Goal: Task Accomplishment & Management: Use online tool/utility

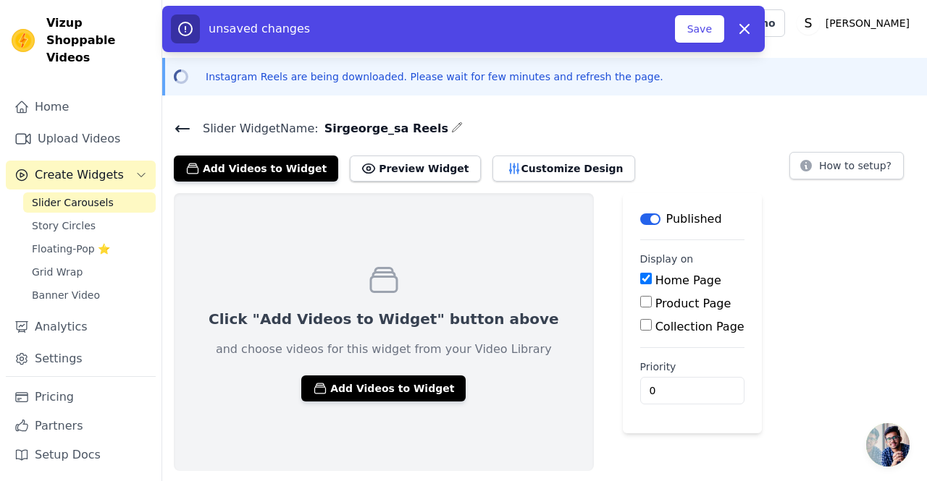
click at [358, 388] on button "Add Videos to Widget" at bounding box center [383, 389] width 164 height 26
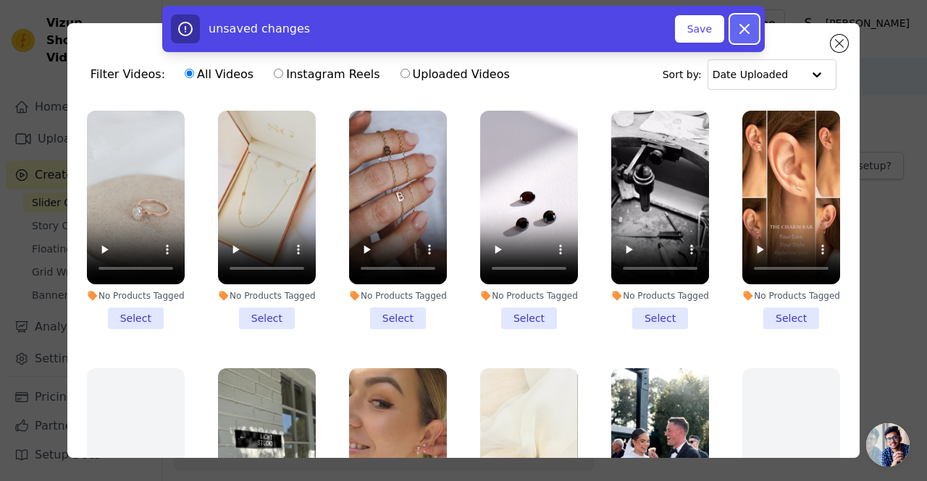
click at [750, 33] on icon "button" at bounding box center [744, 28] width 17 height 17
checkbox input "false"
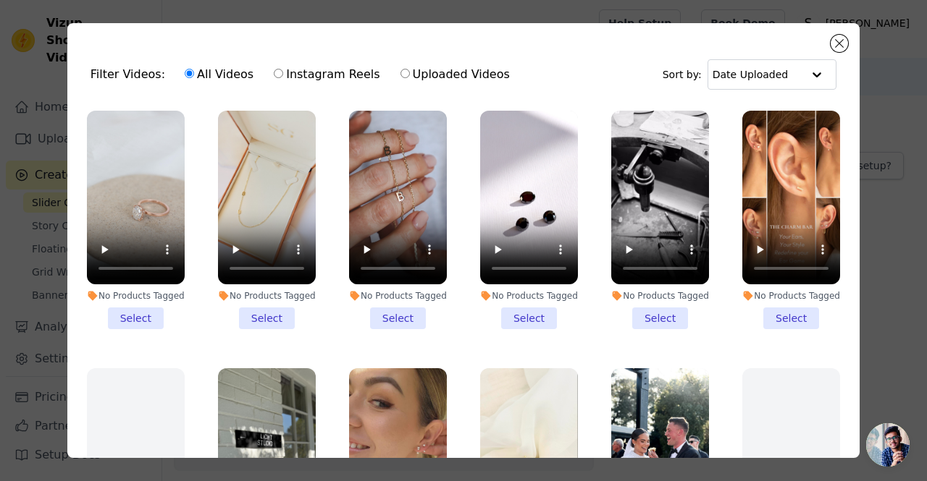
click at [458, 73] on label "Uploaded Videos" at bounding box center [455, 74] width 111 height 19
click at [410, 73] on input "Uploaded Videos" at bounding box center [404, 73] width 9 height 9
radio input "true"
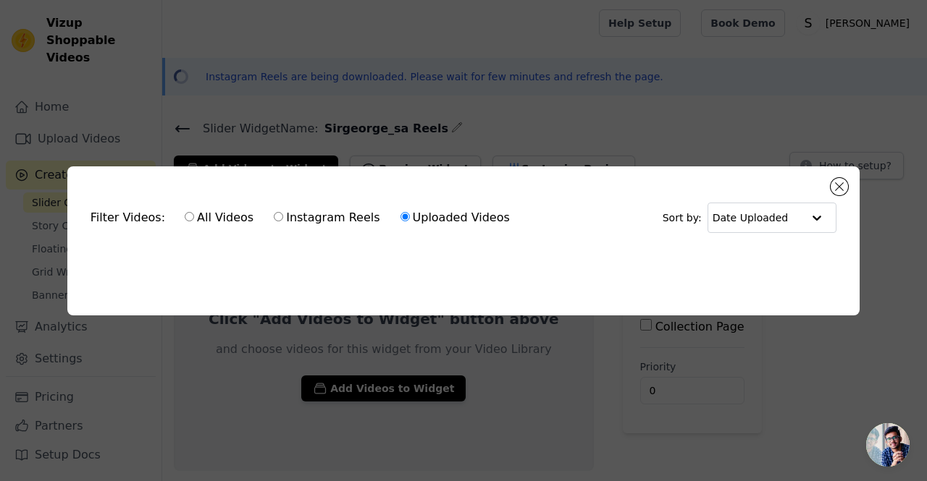
click at [330, 213] on label "Instagram Reels" at bounding box center [326, 218] width 107 height 19
click at [283, 213] on input "Instagram Reels" at bounding box center [278, 216] width 9 height 9
radio input "true"
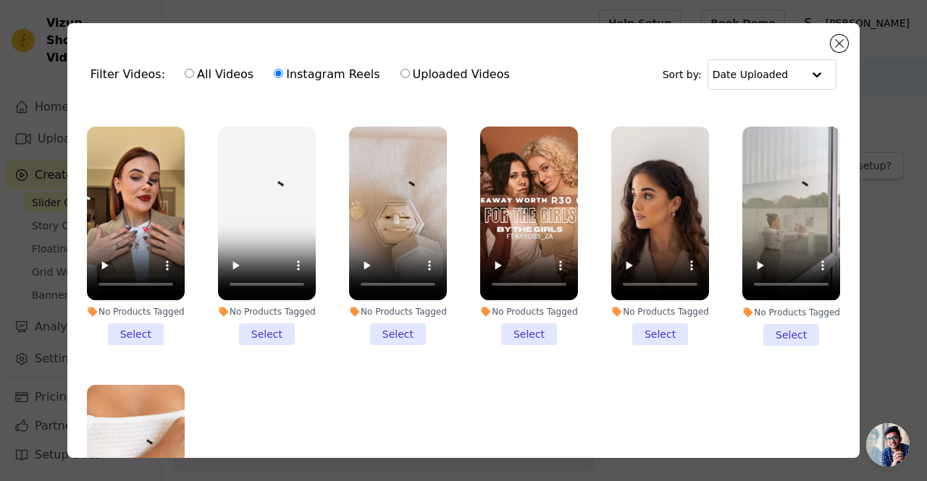
scroll to position [758, 0]
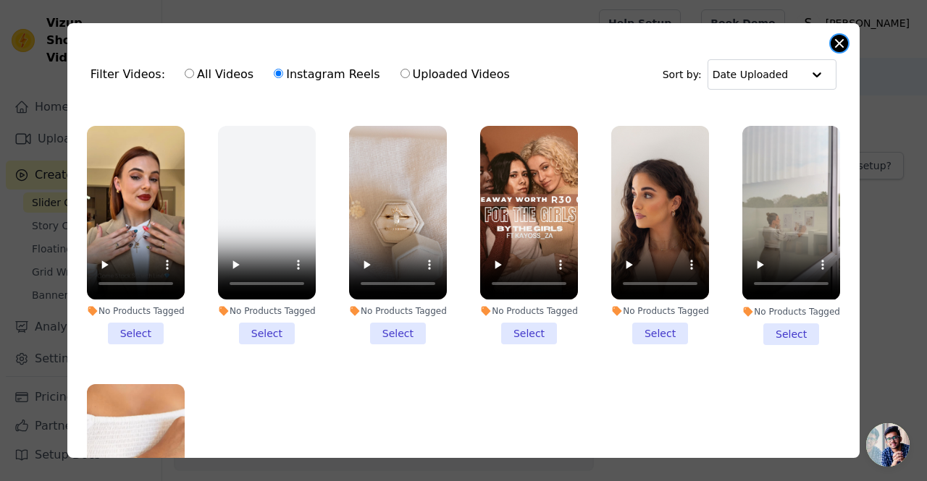
click at [838, 46] on button "Close modal" at bounding box center [838, 43] width 17 height 17
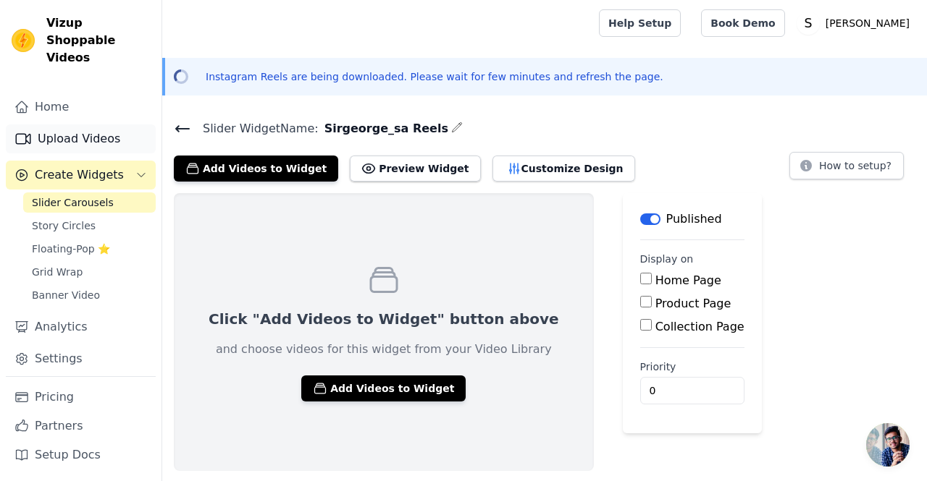
click at [64, 125] on link "Upload Videos" at bounding box center [81, 139] width 150 height 29
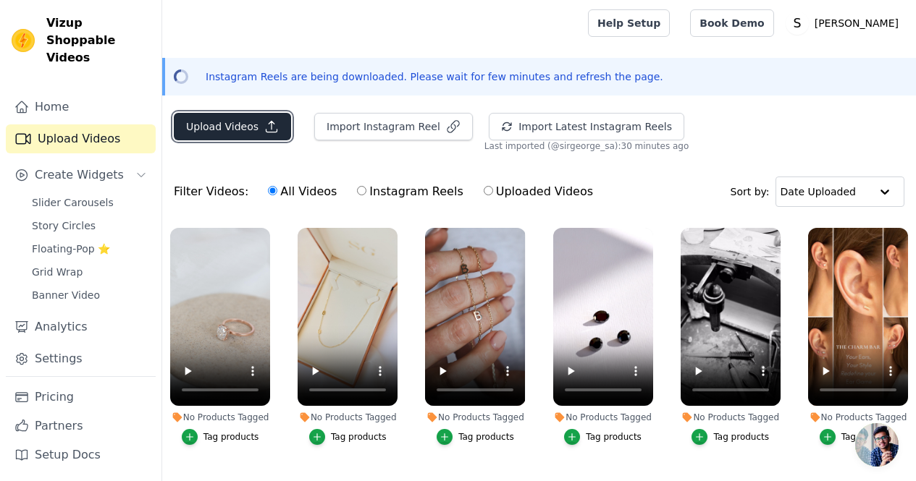
click at [250, 138] on button "Upload Videos" at bounding box center [232, 127] width 117 height 28
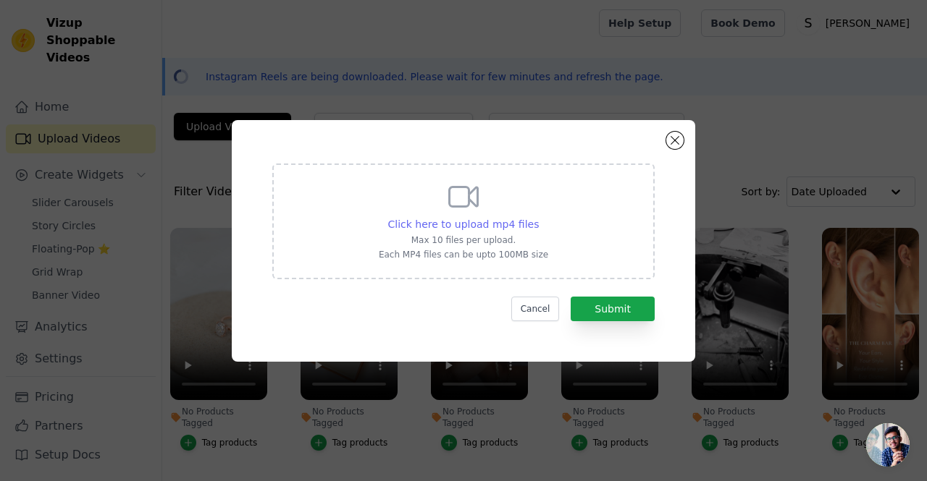
click at [433, 229] on span "Click here to upload mp4 files" at bounding box center [463, 225] width 151 height 12
click at [538, 217] on input "Click here to upload mp4 files Max 10 files per upload. Each MP4 files can be u…" at bounding box center [538, 216] width 1 height 1
click at [467, 221] on span "Click here to upload mp4 files" at bounding box center [463, 225] width 151 height 12
click at [538, 217] on input "Click here to upload mp4 files Max 10 files per upload. Each MP4 files can be u…" at bounding box center [538, 216] width 1 height 1
click at [475, 225] on span "Click here to upload mp4 files" at bounding box center [463, 225] width 151 height 12
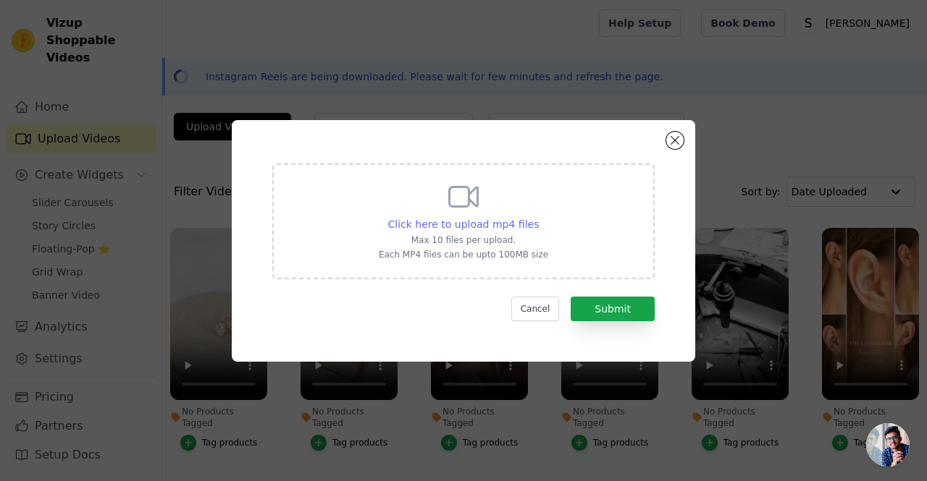
click at [538, 217] on input "Click here to upload mp4 files Max 10 files per upload. Each MP4 files can be u…" at bounding box center [538, 216] width 1 height 1
type input "C:\fakepath\Unboxing Sir George Jewellery ✨.mp4"
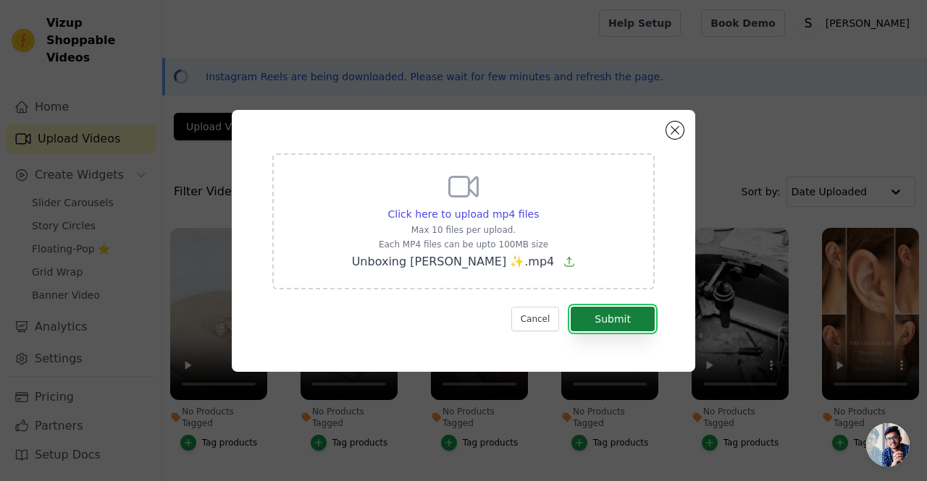
click at [631, 319] on button "Submit" at bounding box center [613, 319] width 84 height 25
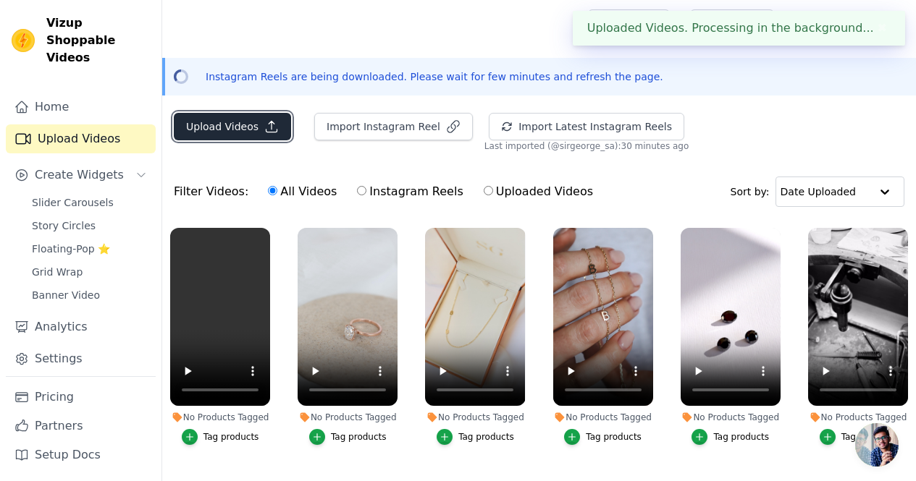
click at [249, 138] on button "Upload Videos" at bounding box center [232, 127] width 117 height 28
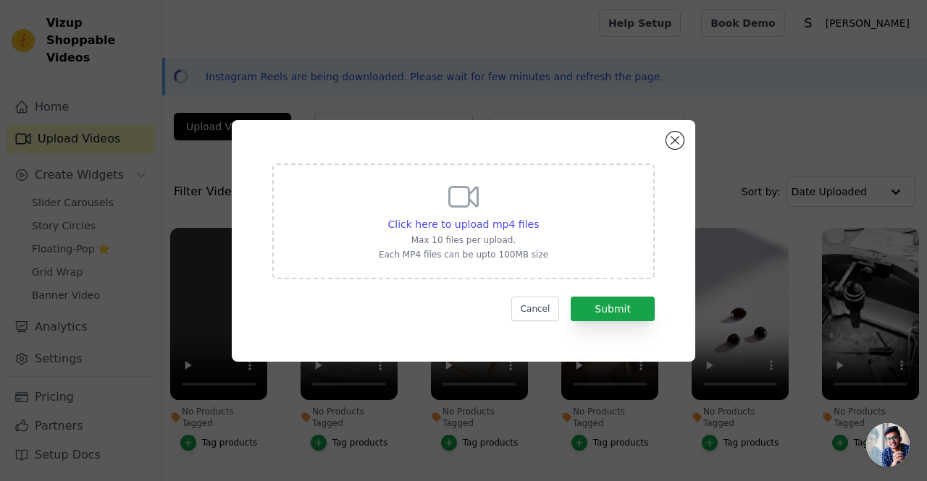
click at [453, 259] on p "Each MP4 files can be upto 100MB size" at bounding box center [463, 255] width 169 height 12
click at [538, 217] on input "Click here to upload mp4 files Max 10 files per upload. Each MP4 files can be u…" at bounding box center [538, 216] width 1 height 1
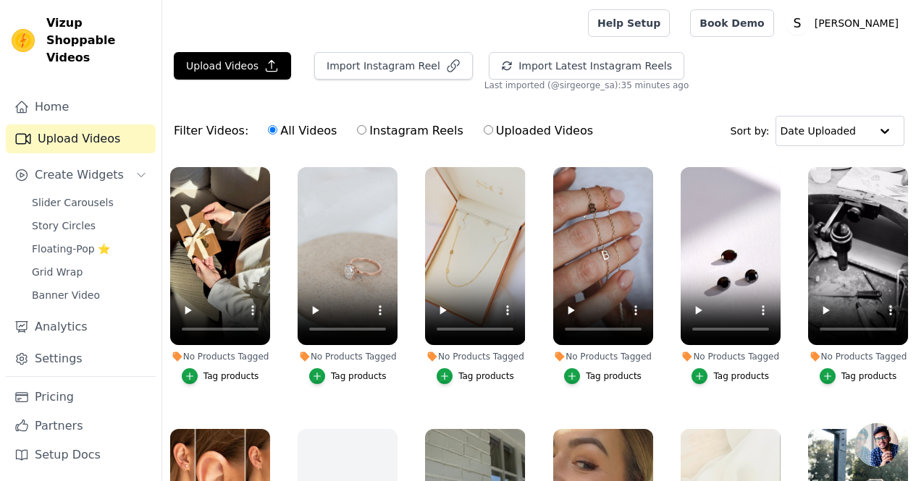
click at [488, 139] on label "Uploaded Videos" at bounding box center [538, 131] width 111 height 19
click at [488, 135] on input "Uploaded Videos" at bounding box center [488, 129] width 9 height 9
radio input "true"
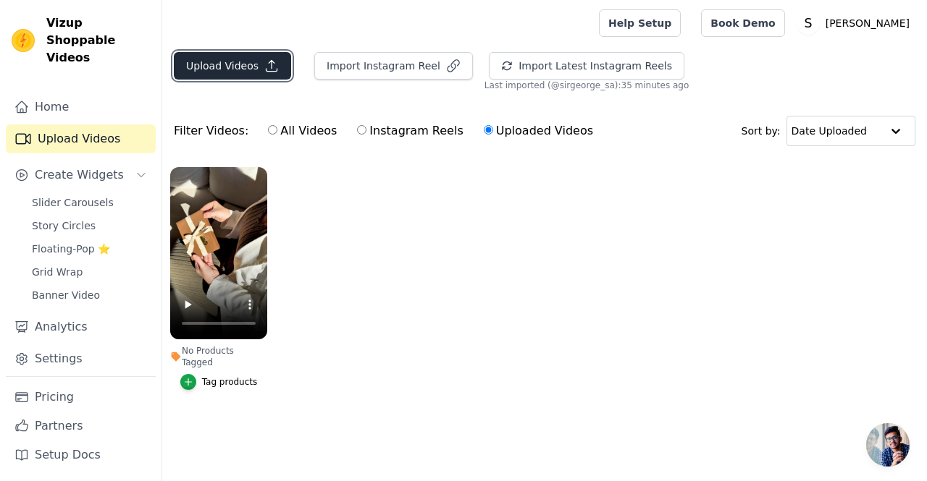
click at [240, 79] on button "Upload Videos" at bounding box center [232, 66] width 117 height 28
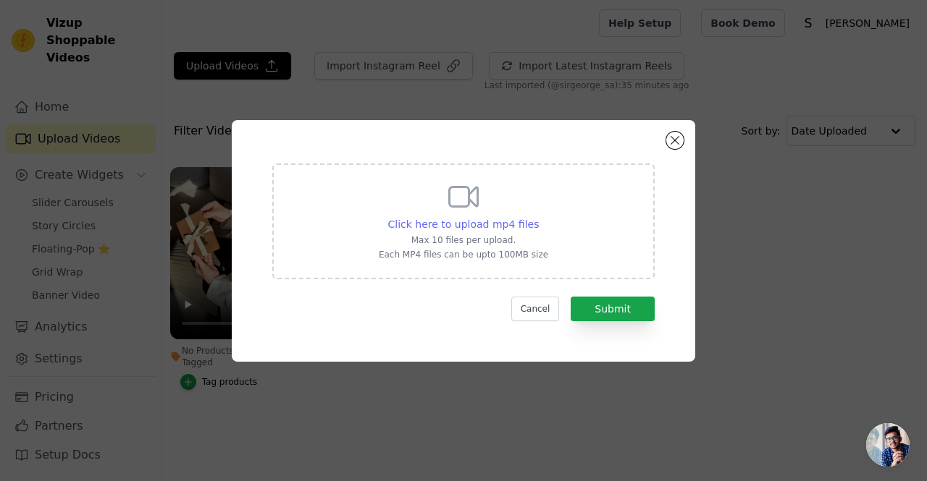
click at [459, 224] on span "Click here to upload mp4 files" at bounding box center [463, 225] width 151 height 12
click at [538, 217] on input "Click here to upload mp4 files Max 10 files per upload. Each MP4 files can be u…" at bounding box center [538, 216] width 1 height 1
type input "C:\fakepath\Unboxing Sir George Jewellery ✨.mp4"
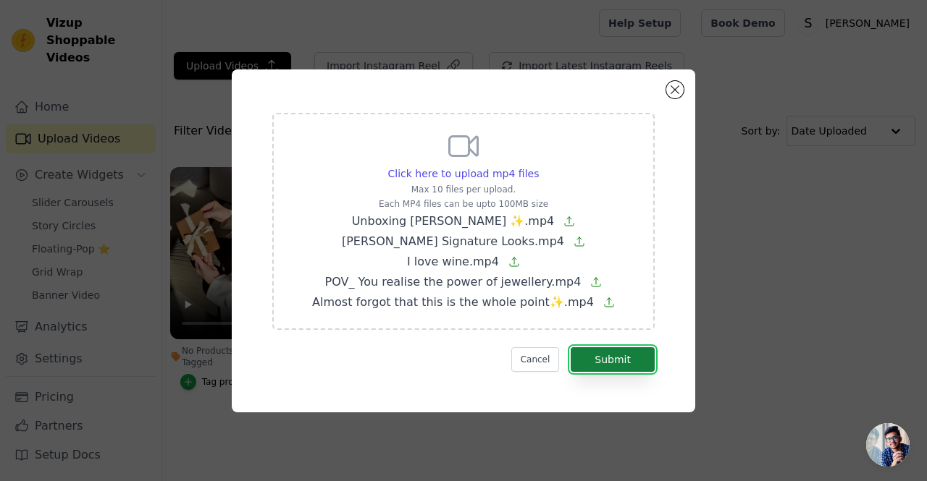
click at [603, 364] on button "Submit" at bounding box center [613, 360] width 84 height 25
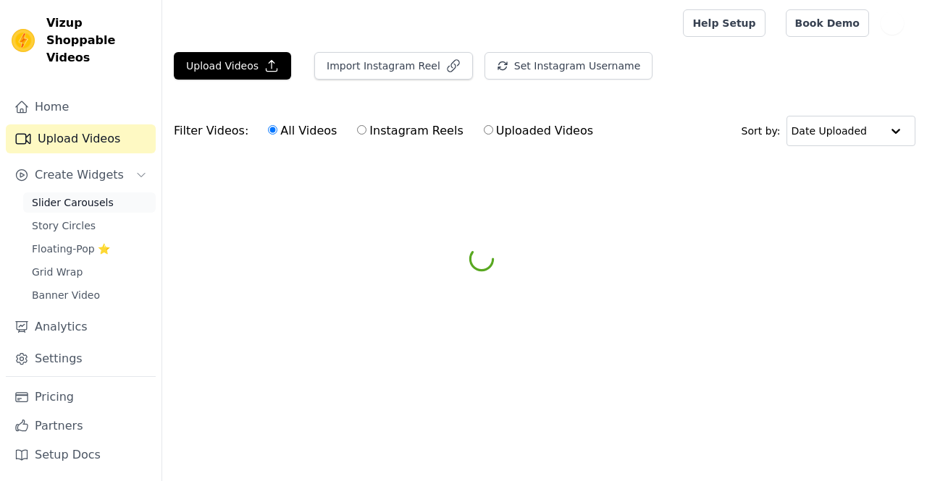
drag, startPoint x: 0, startPoint y: 0, endPoint x: 33, endPoint y: 176, distance: 179.1
click at [33, 193] on link "Slider Carousels" at bounding box center [89, 203] width 132 height 20
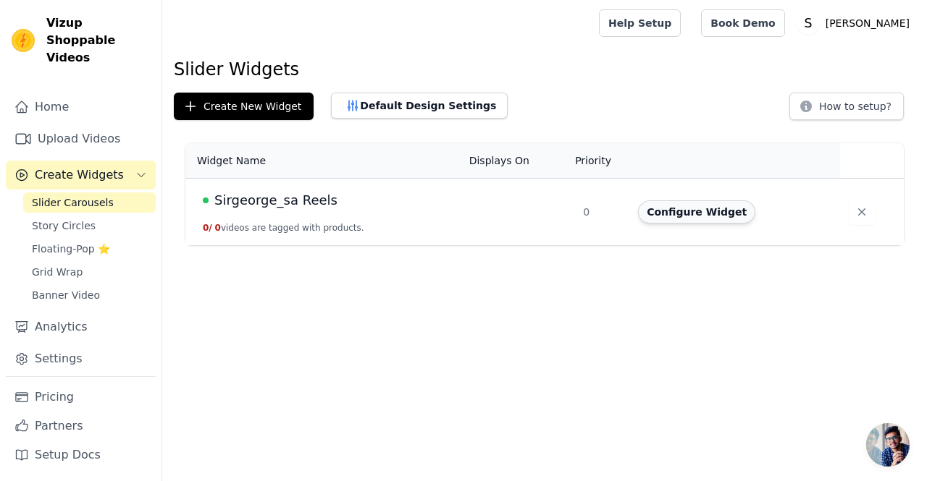
click at [686, 221] on button "Configure Widget" at bounding box center [696, 212] width 117 height 23
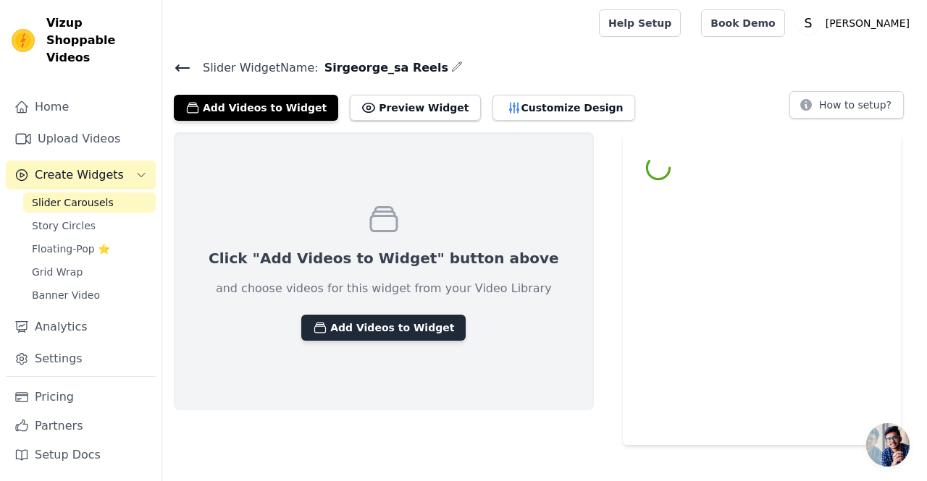
click at [353, 331] on button "Add Videos to Widget" at bounding box center [383, 328] width 164 height 26
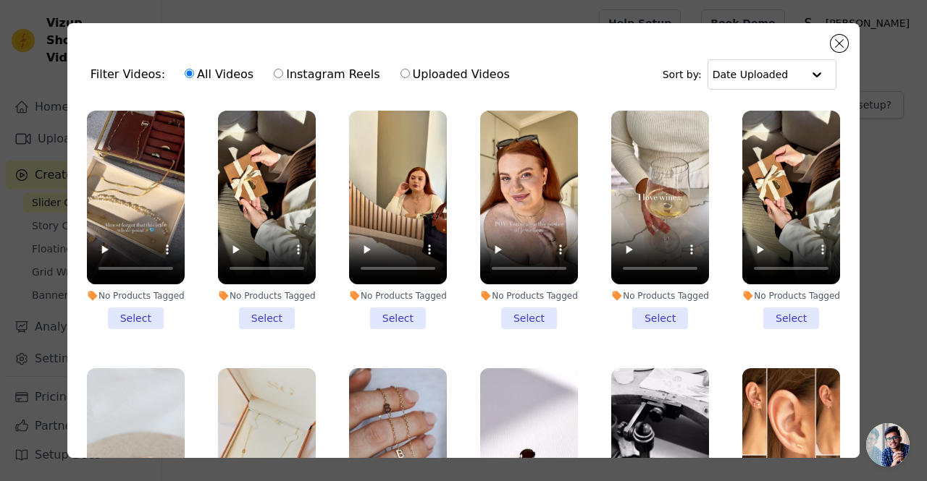
click at [429, 72] on label "Uploaded Videos" at bounding box center [455, 74] width 111 height 19
click at [410, 72] on input "Uploaded Videos" at bounding box center [404, 73] width 9 height 9
radio input "true"
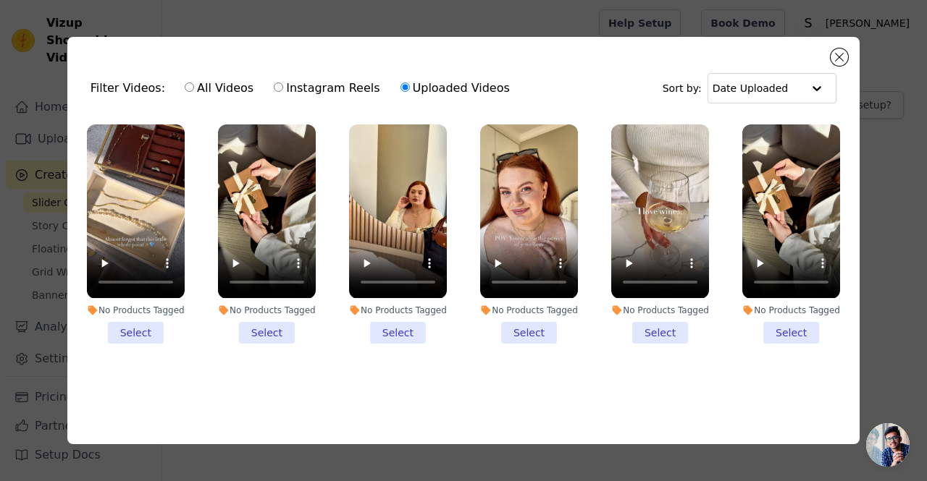
click at [121, 324] on li "No Products Tagged Select" at bounding box center [136, 234] width 98 height 219
click at [0, 0] on input "No Products Tagged Select" at bounding box center [0, 0] width 0 height 0
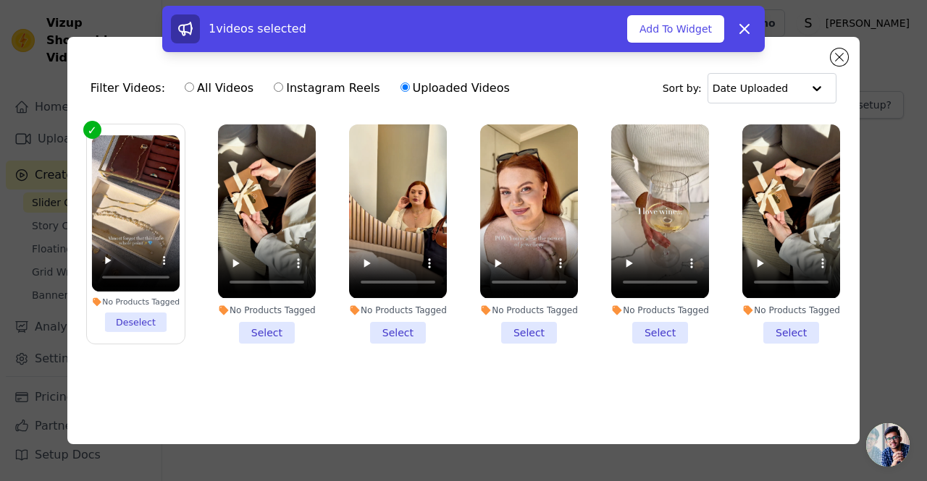
click at [272, 321] on li "No Products Tagged Select" at bounding box center [267, 234] width 98 height 219
click at [0, 0] on input "No Products Tagged Select" at bounding box center [0, 0] width 0 height 0
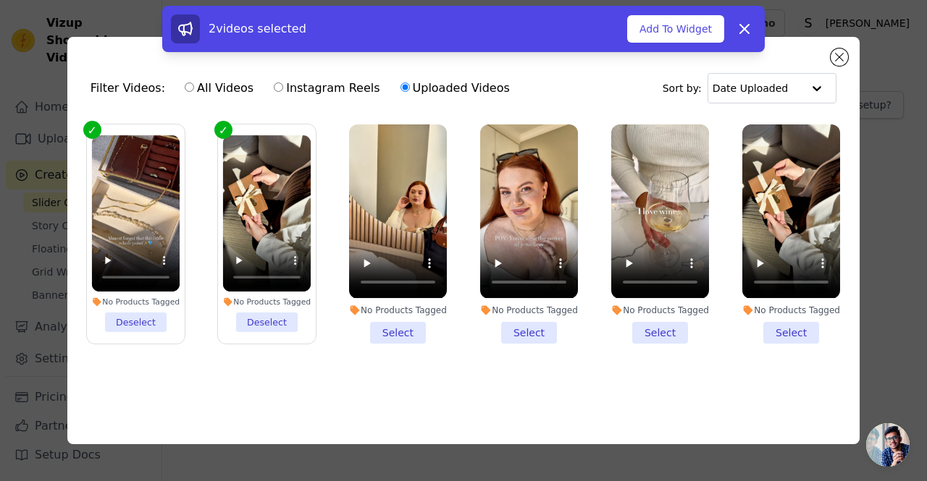
click at [386, 322] on li "No Products Tagged Select" at bounding box center [398, 234] width 98 height 219
click at [0, 0] on input "No Products Tagged Select" at bounding box center [0, 0] width 0 height 0
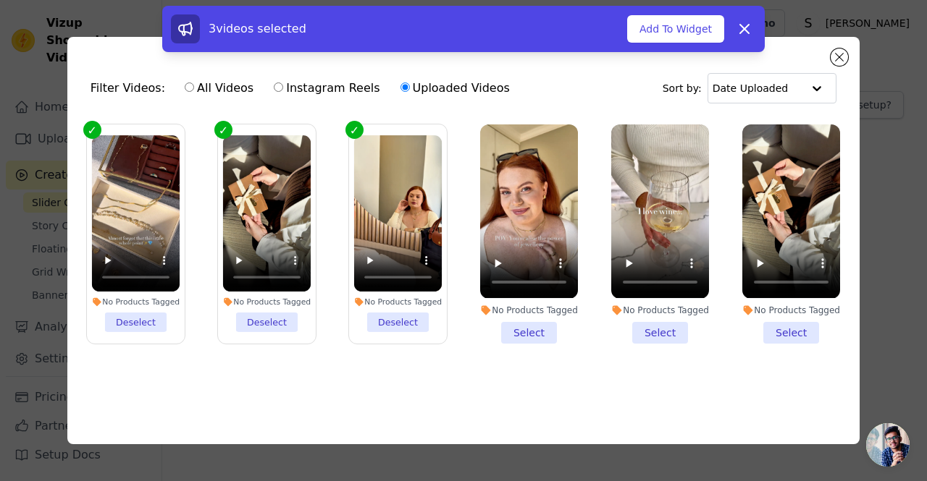
click at [536, 319] on li "No Products Tagged Select" at bounding box center [529, 234] width 98 height 219
click at [0, 0] on input "No Products Tagged Select" at bounding box center [0, 0] width 0 height 0
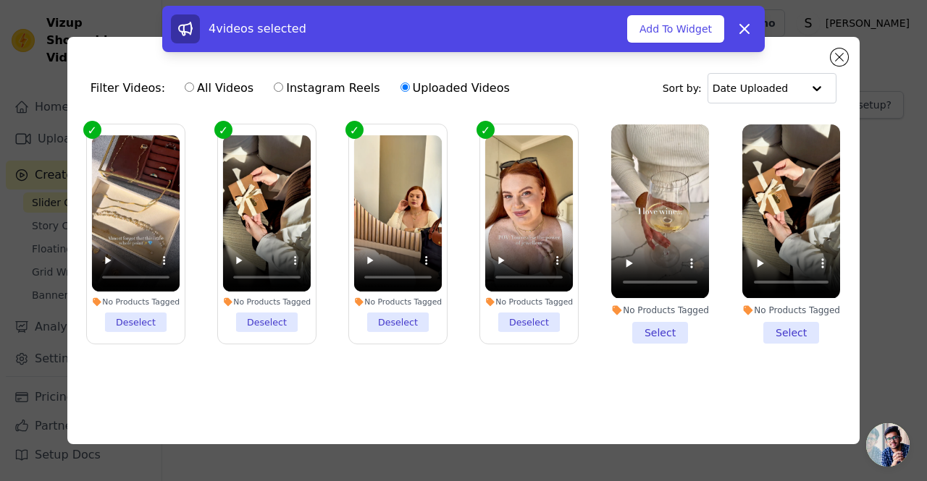
click at [660, 321] on li "No Products Tagged Select" at bounding box center [660, 234] width 98 height 219
click at [0, 0] on input "No Products Tagged Select" at bounding box center [0, 0] width 0 height 0
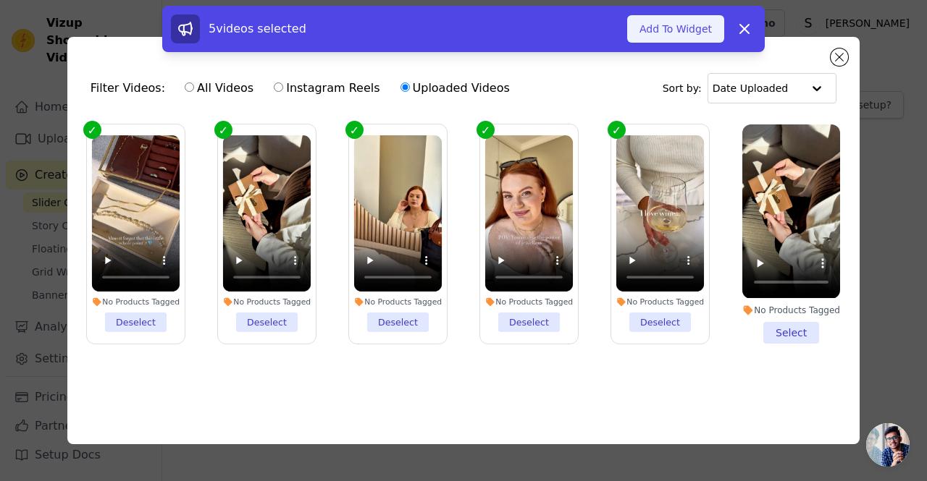
click at [660, 35] on button "Add To Widget" at bounding box center [675, 29] width 97 height 28
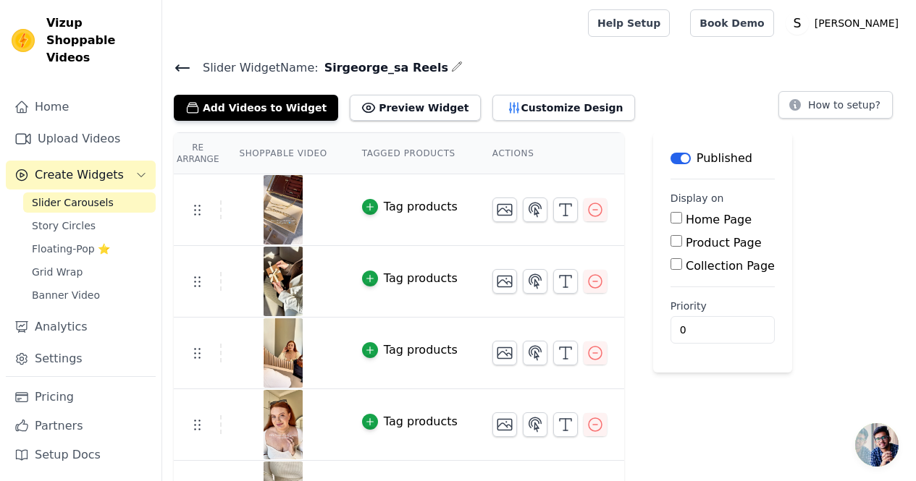
click at [686, 215] on label "Home Page" at bounding box center [719, 220] width 66 height 14
click at [670, 215] on input "Home Page" at bounding box center [676, 218] width 12 height 12
checkbox input "true"
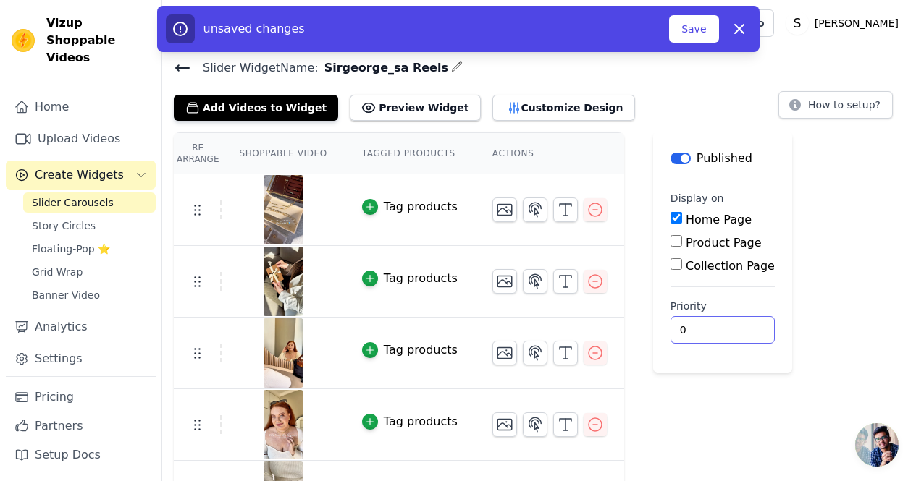
click at [676, 328] on input "0" at bounding box center [722, 330] width 104 height 28
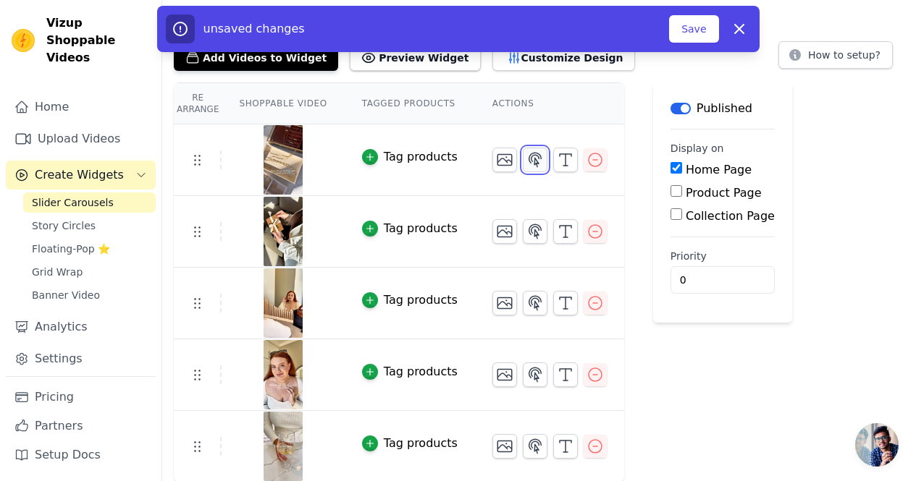
click at [525, 149] on button "button" at bounding box center [535, 160] width 25 height 25
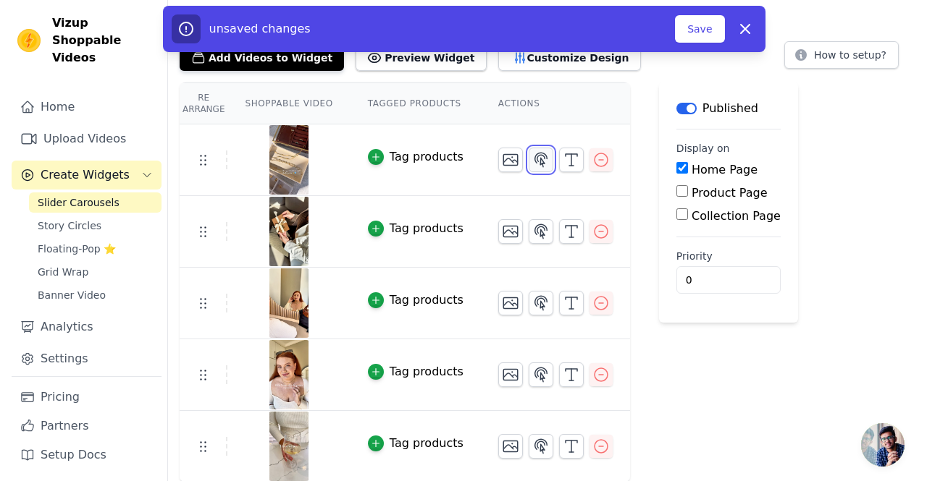
scroll to position [0, 0]
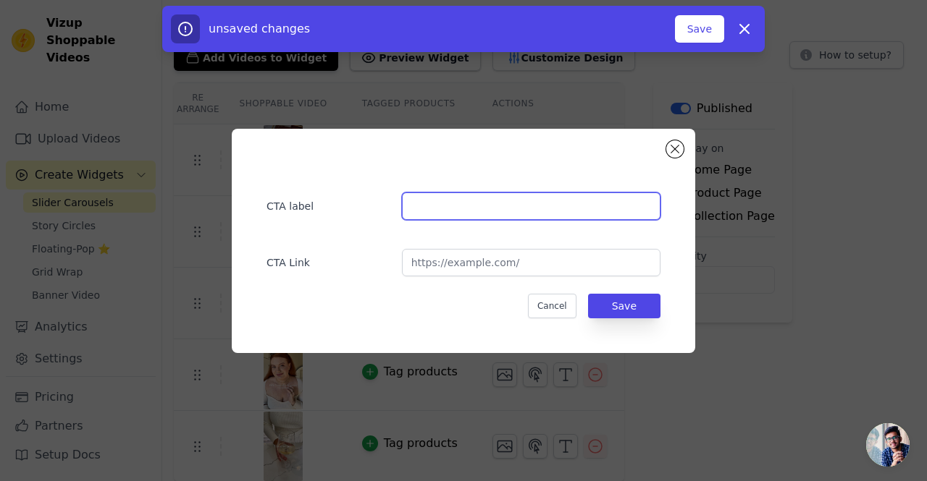
click at [484, 206] on input "text" at bounding box center [531, 207] width 258 height 28
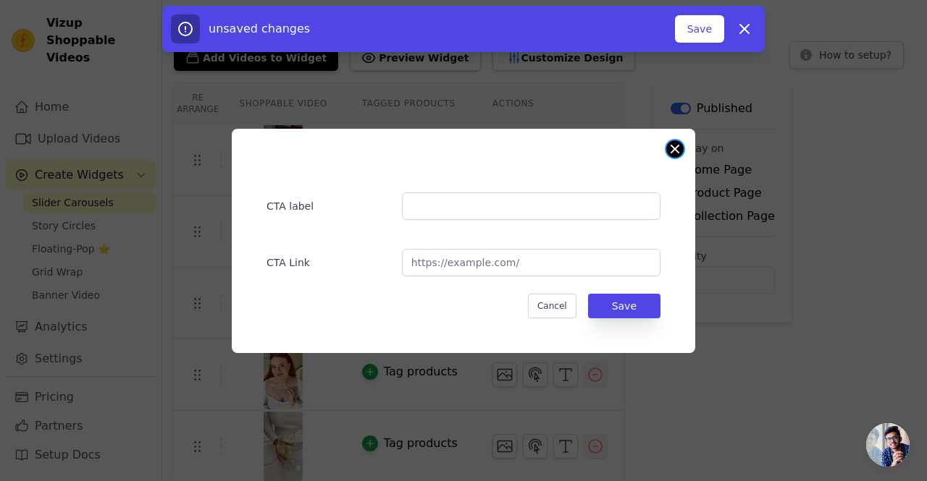
click at [673, 143] on button "Close modal" at bounding box center [674, 148] width 17 height 17
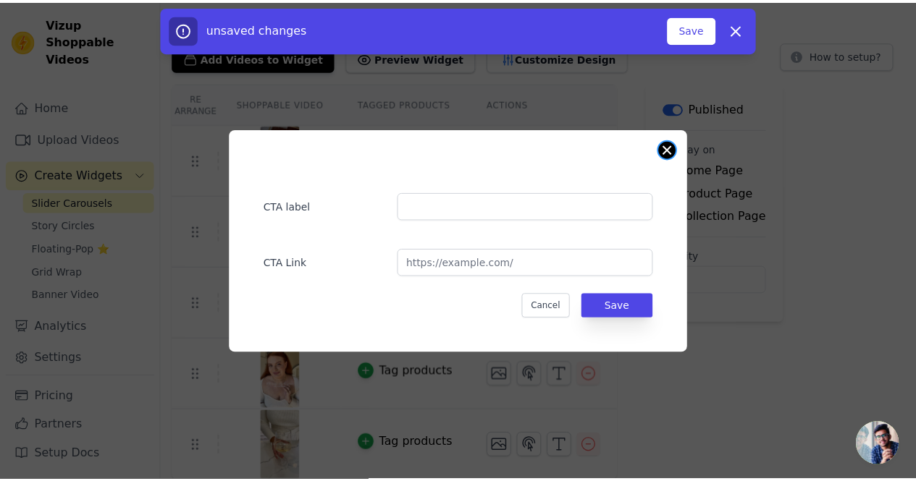
scroll to position [50, 0]
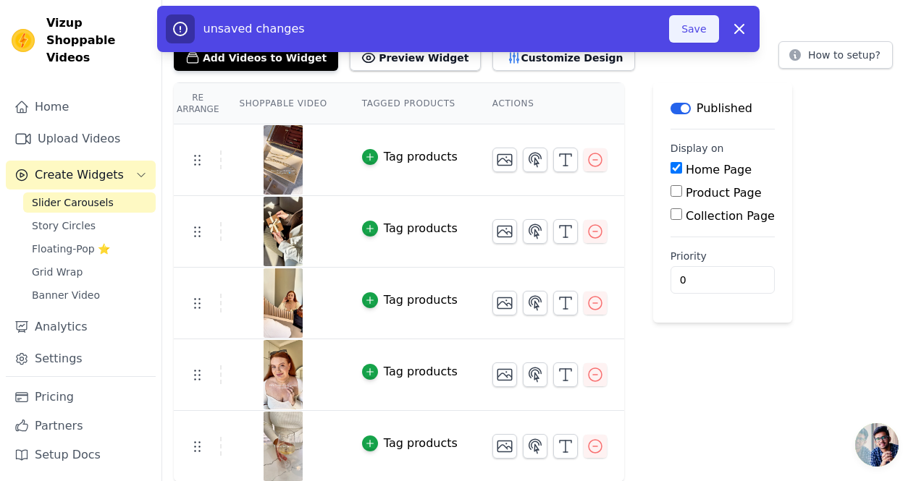
click at [677, 33] on button "Save" at bounding box center [693, 29] width 49 height 28
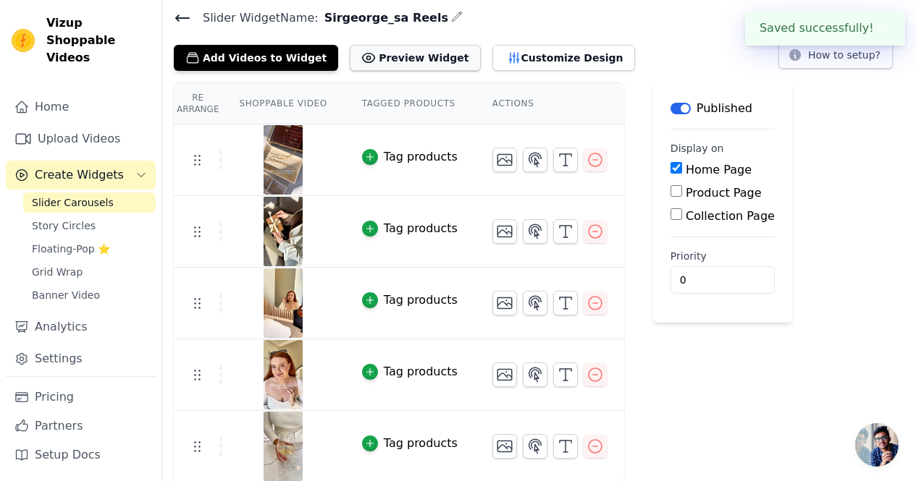
click at [420, 54] on button "Preview Widget" at bounding box center [415, 58] width 130 height 26
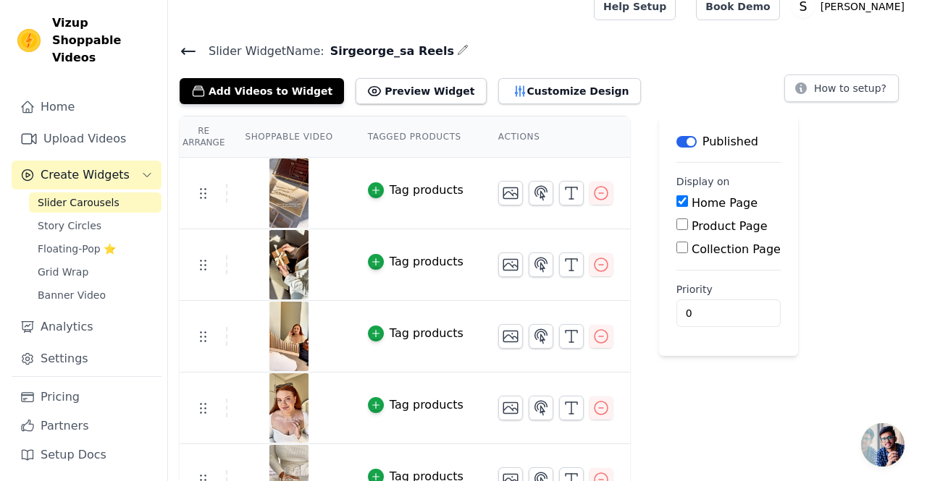
scroll to position [0, 0]
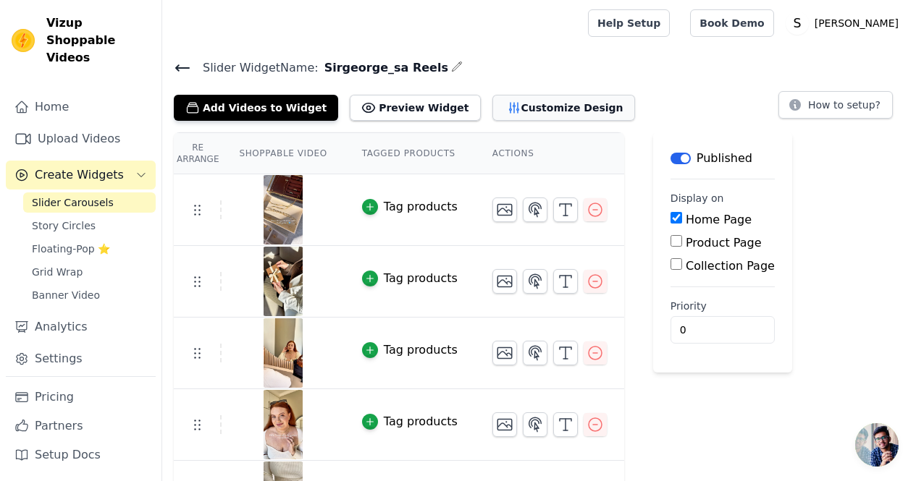
click at [516, 114] on button "Customize Design" at bounding box center [563, 108] width 143 height 26
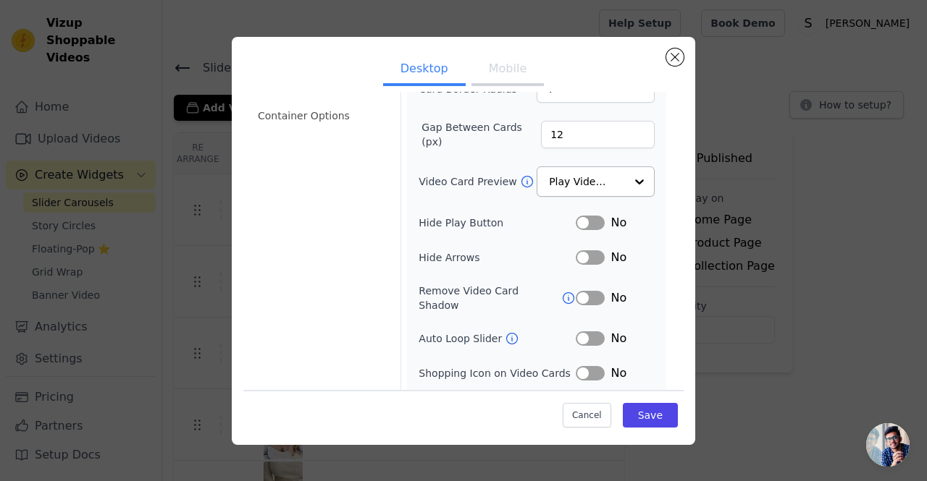
scroll to position [145, 0]
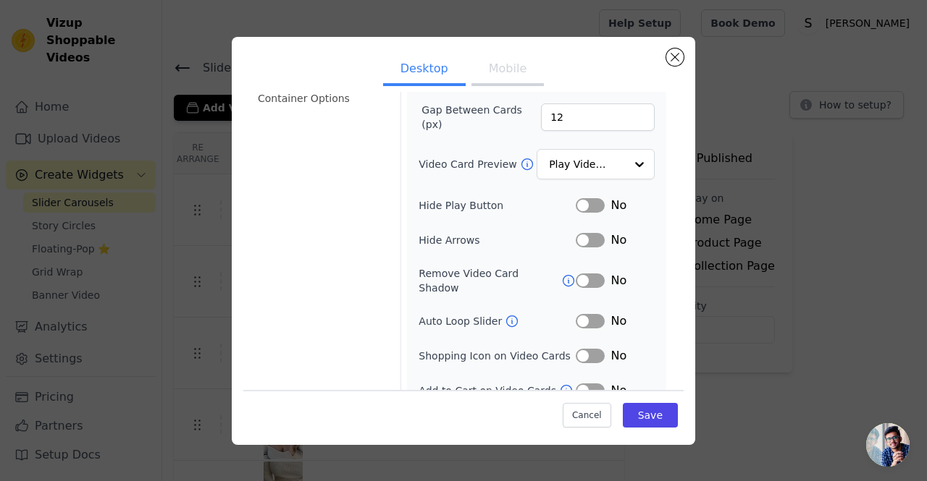
click at [584, 232] on div "No" at bounding box center [615, 240] width 79 height 17
click at [582, 233] on button "Label" at bounding box center [590, 240] width 29 height 14
click at [581, 314] on button "Label" at bounding box center [590, 321] width 29 height 14
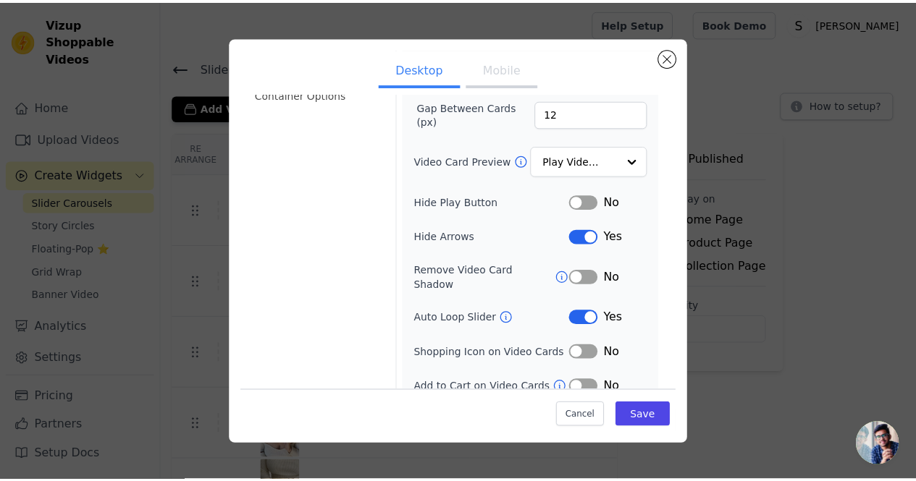
scroll to position [153, 0]
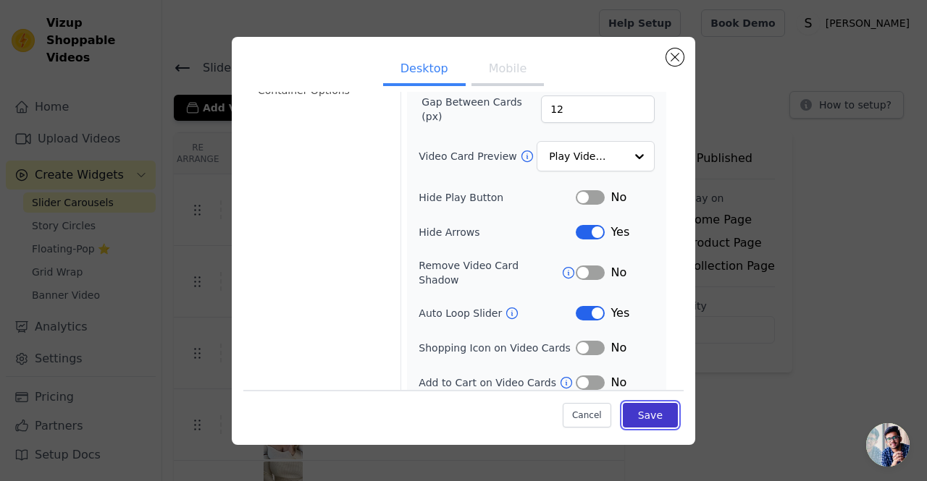
click at [627, 408] on button "Save" at bounding box center [650, 415] width 55 height 25
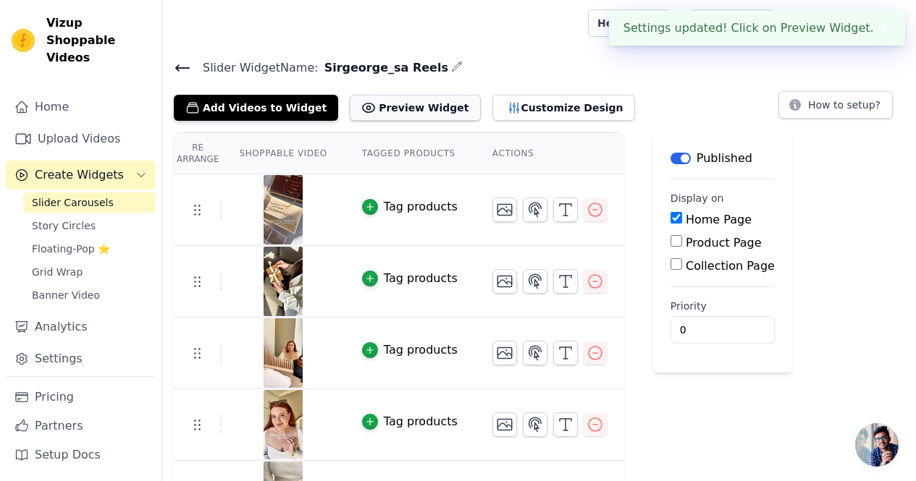
click at [384, 104] on button "Preview Widget" at bounding box center [415, 108] width 130 height 26
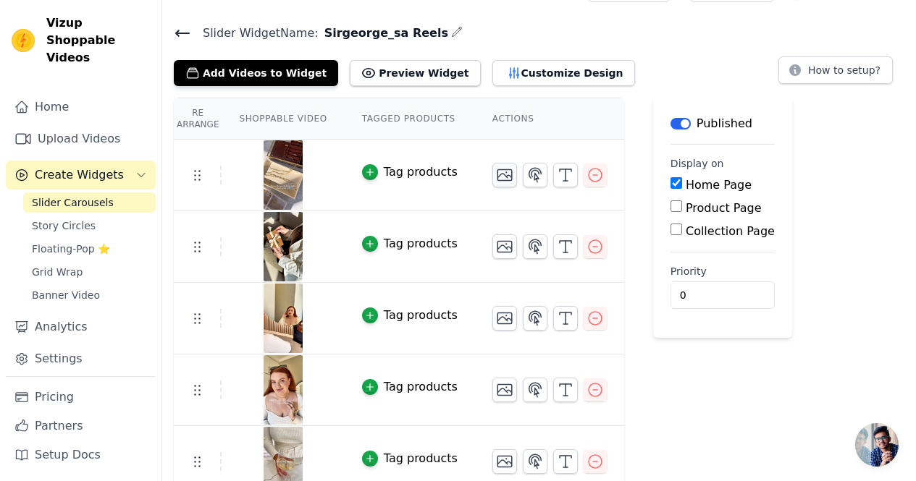
scroll to position [50, 0]
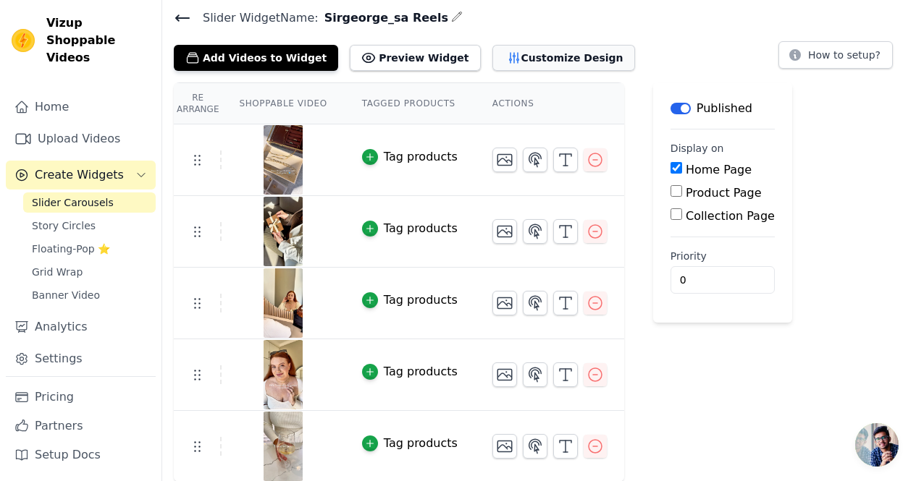
click at [494, 61] on button "Customize Design" at bounding box center [563, 58] width 143 height 26
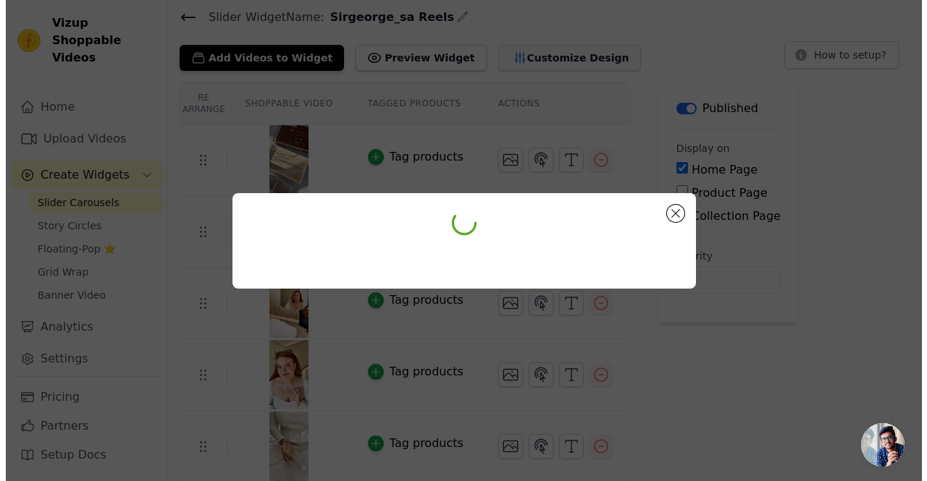
scroll to position [0, 0]
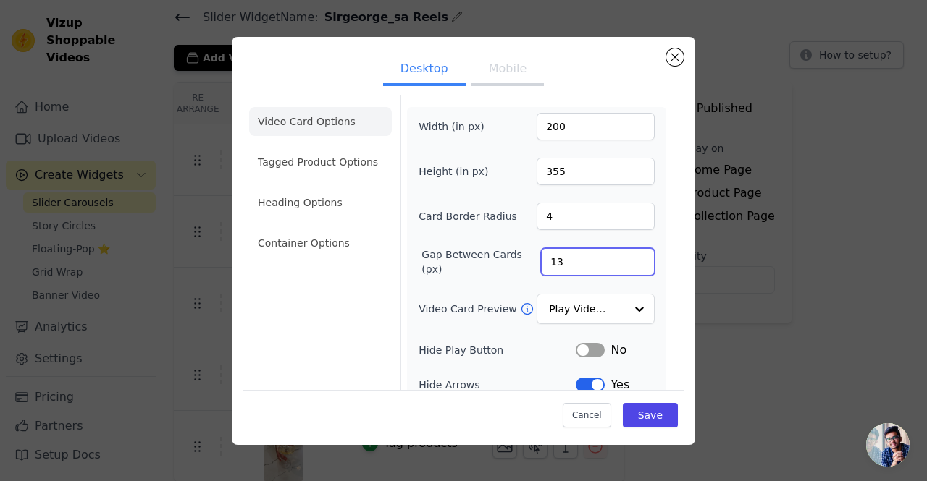
click at [628, 256] on input "13" at bounding box center [598, 262] width 114 height 28
click at [628, 256] on input "14" at bounding box center [598, 262] width 114 height 28
type input "15"
click at [628, 256] on input "15" at bounding box center [598, 262] width 114 height 28
click at [599, 300] on input "Video Card Preview" at bounding box center [587, 309] width 75 height 29
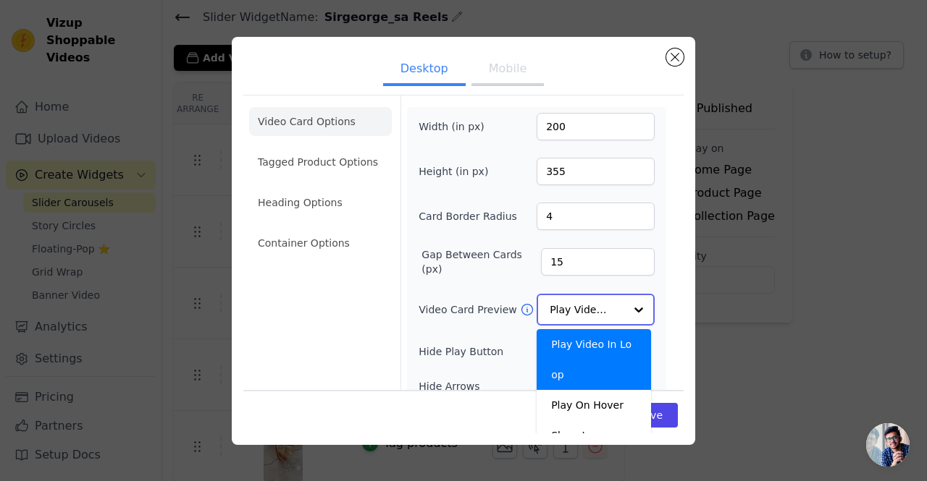
click at [600, 300] on input "Video Card Preview" at bounding box center [587, 309] width 75 height 29
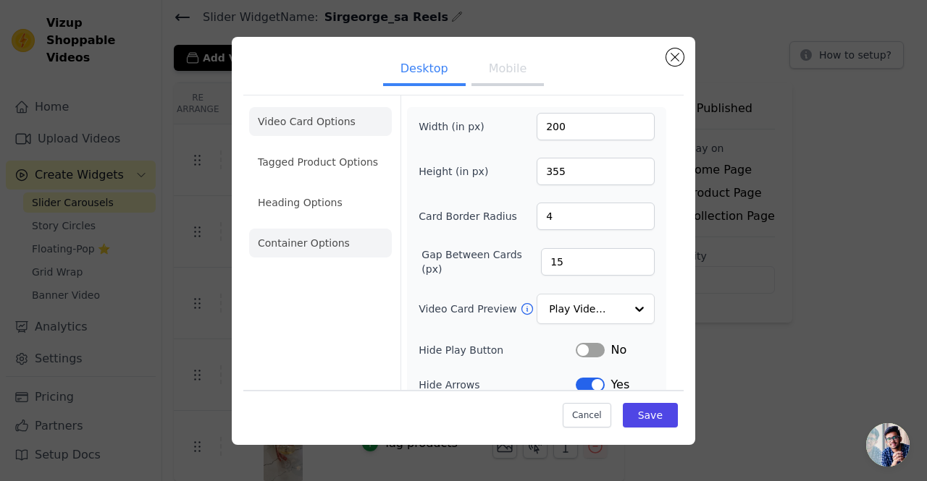
click at [329, 237] on li "Container Options" at bounding box center [320, 243] width 143 height 29
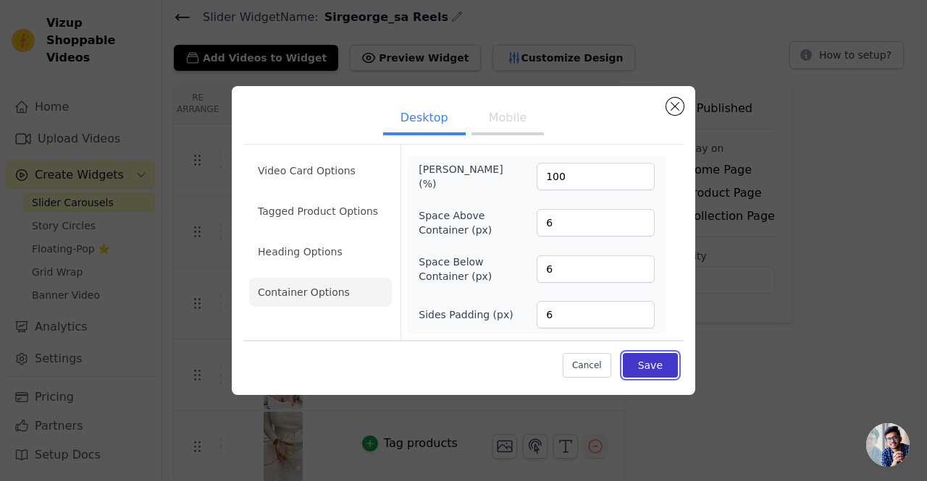
click at [644, 359] on button "Save" at bounding box center [650, 365] width 55 height 25
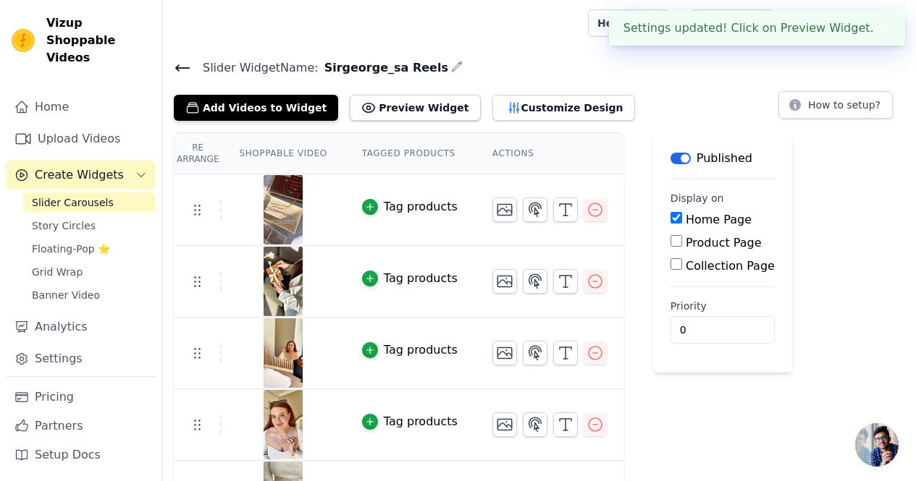
click at [188, 69] on icon at bounding box center [182, 67] width 17 height 17
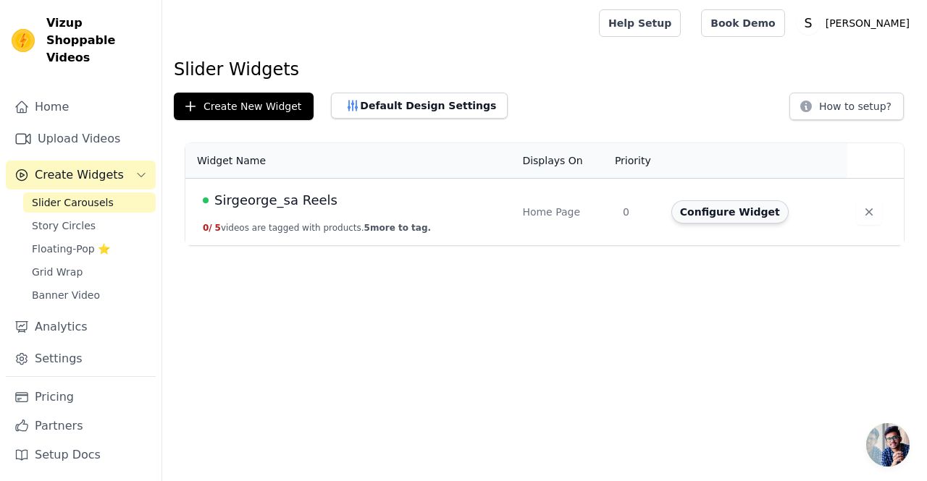
click at [706, 215] on button "Configure Widget" at bounding box center [729, 212] width 117 height 23
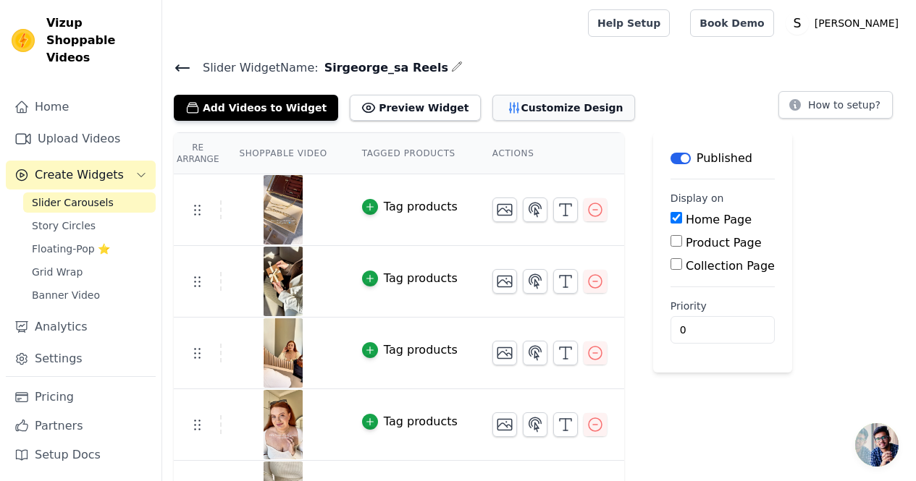
click at [532, 105] on button "Customize Design" at bounding box center [563, 108] width 143 height 26
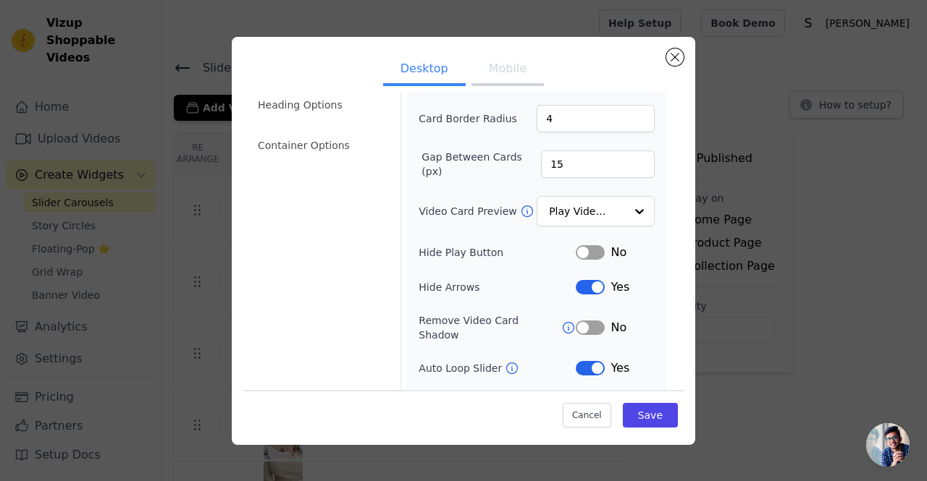
scroll to position [80, 0]
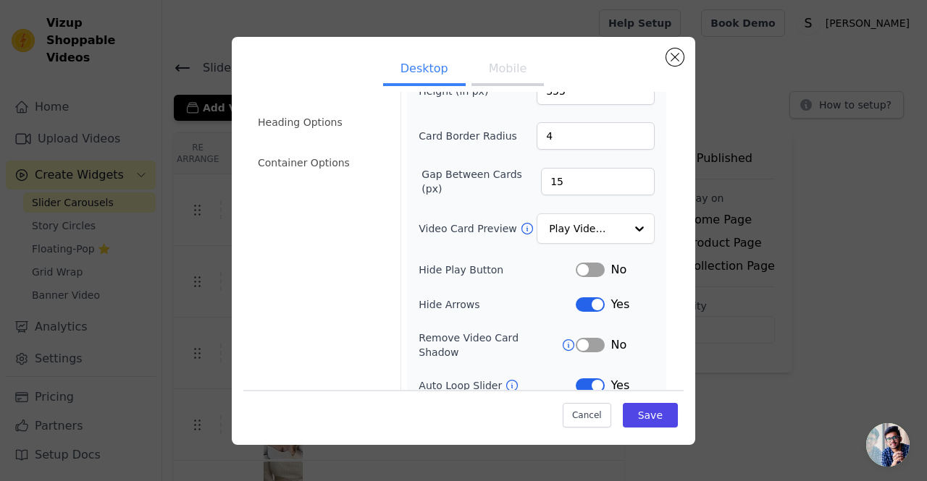
click at [587, 338] on button "Label" at bounding box center [590, 345] width 29 height 14
click at [581, 341] on button "Label" at bounding box center [590, 345] width 29 height 14
click at [578, 271] on button "Label" at bounding box center [590, 270] width 29 height 14
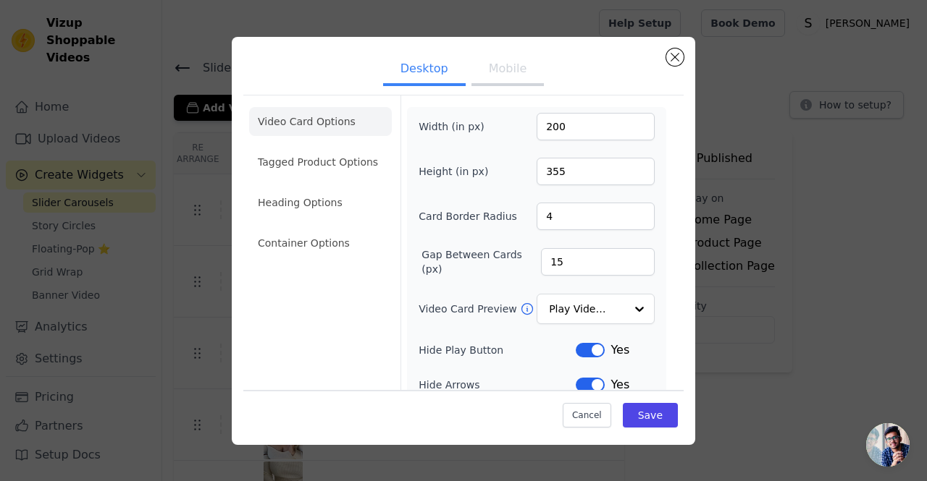
click at [491, 73] on button "Mobile" at bounding box center [507, 70] width 72 height 32
click at [408, 66] on button "Desktop" at bounding box center [424, 70] width 83 height 32
click at [319, 248] on li "Container Options" at bounding box center [320, 243] width 143 height 29
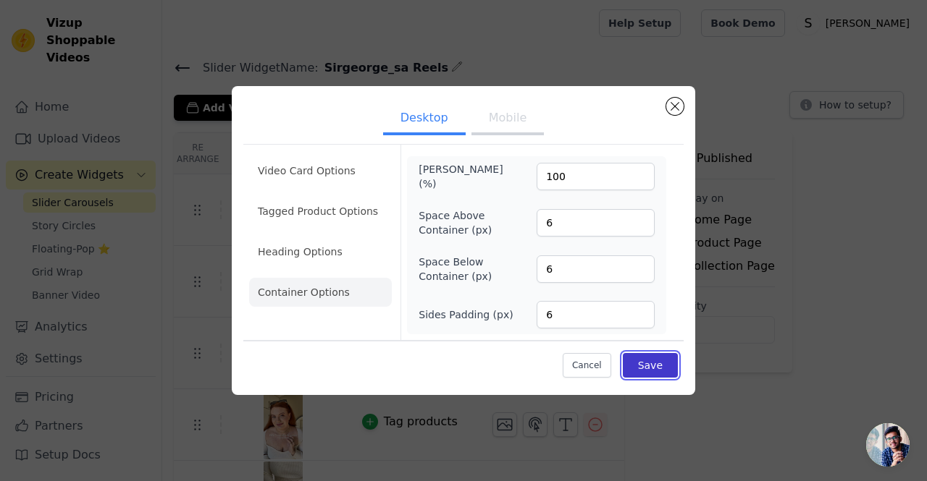
click at [644, 363] on button "Save" at bounding box center [650, 365] width 55 height 25
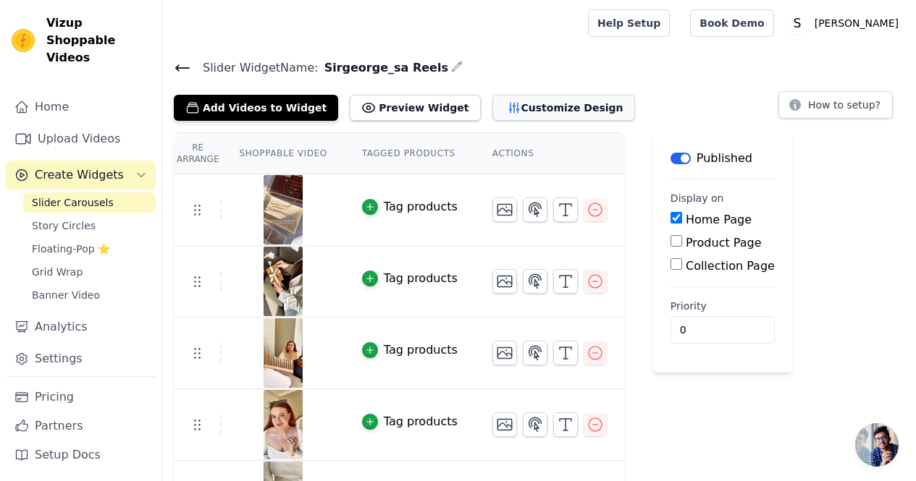
click at [526, 115] on button "Customize Design" at bounding box center [563, 108] width 143 height 26
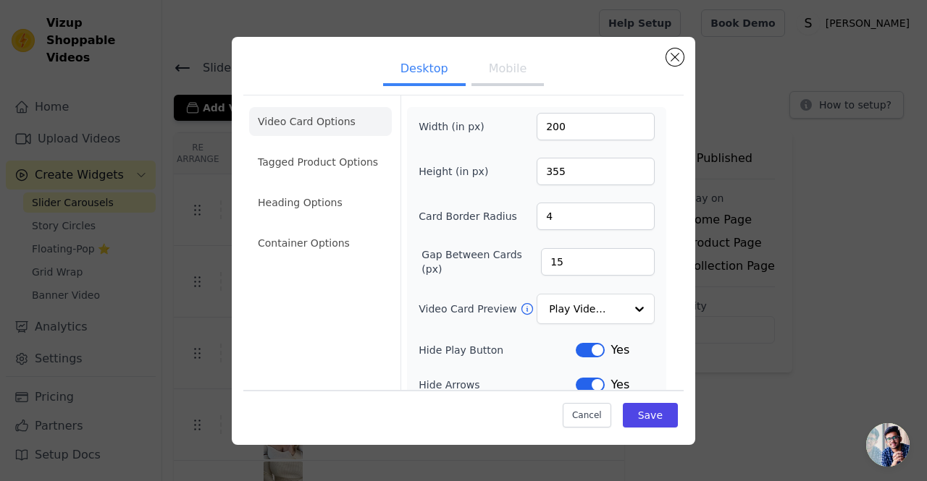
click at [334, 119] on li "Video Card Options" at bounding box center [320, 121] width 143 height 29
click at [631, 123] on input "201" at bounding box center [596, 127] width 118 height 28
click at [631, 123] on input "232" at bounding box center [596, 127] width 118 height 28
type input "400"
click at [545, 172] on input "355" at bounding box center [596, 172] width 118 height 28
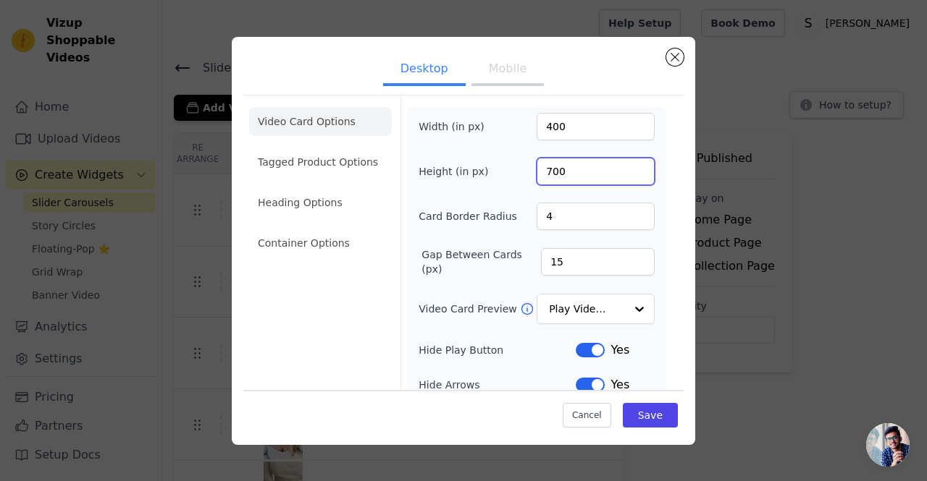
type input "700"
click at [474, 266] on label "Gap Between Cards (px)" at bounding box center [480, 262] width 119 height 29
click at [541, 266] on input "15" at bounding box center [598, 262] width 114 height 28
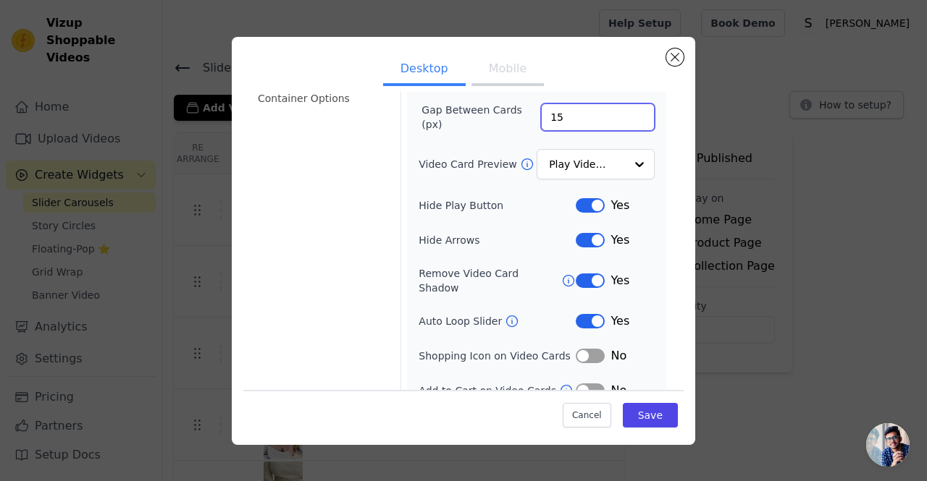
scroll to position [153, 0]
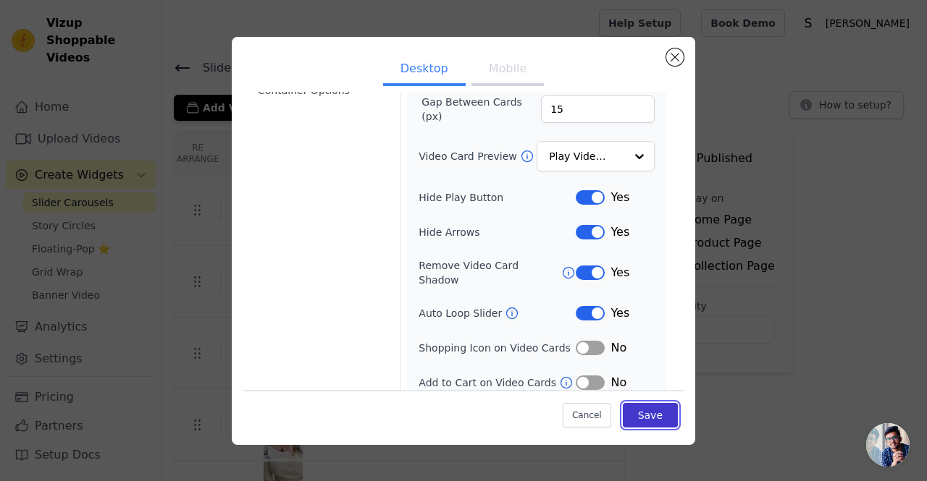
click at [648, 416] on button "Save" at bounding box center [650, 415] width 55 height 25
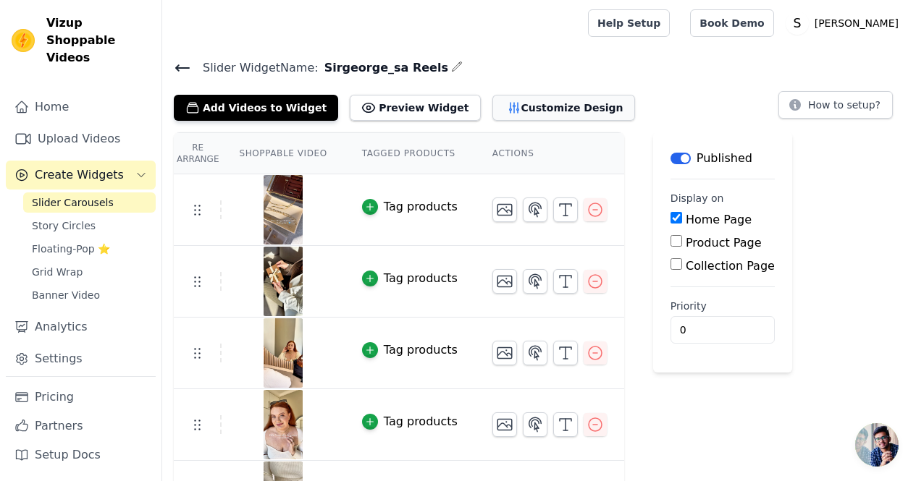
click at [492, 114] on button "Customize Design" at bounding box center [563, 108] width 143 height 26
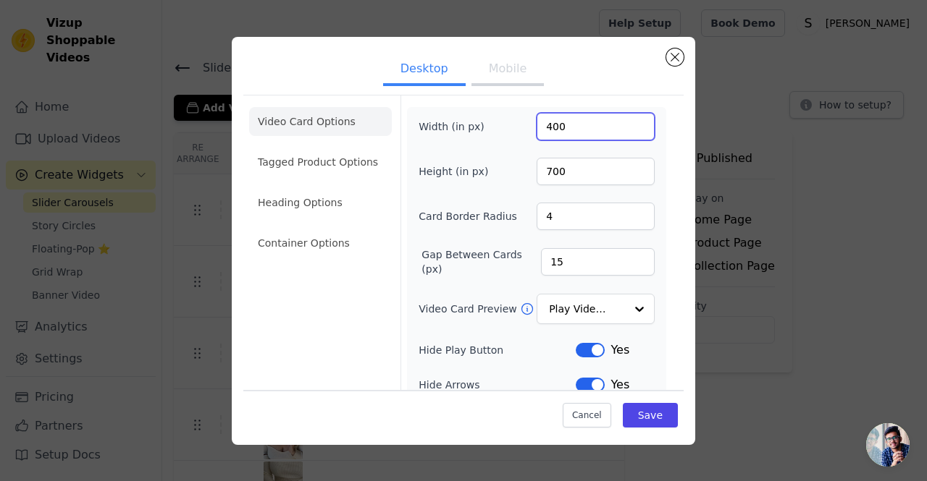
click at [544, 123] on input "400" at bounding box center [596, 127] width 118 height 28
type input "200"
click at [543, 172] on input "700" at bounding box center [596, 172] width 118 height 28
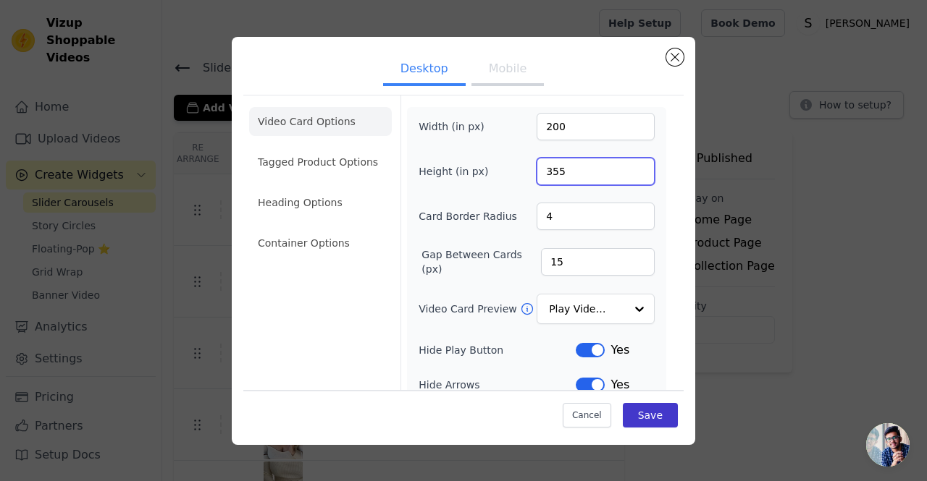
type input "355"
click at [645, 412] on button "Save" at bounding box center [650, 415] width 55 height 25
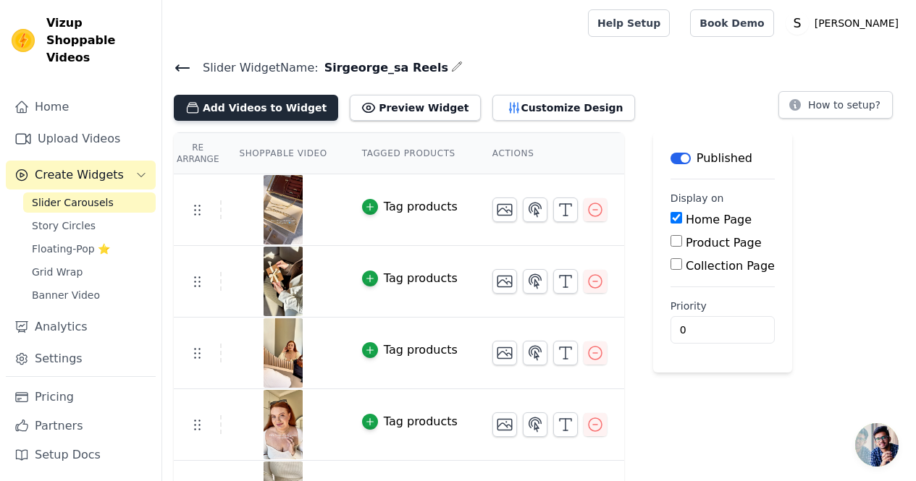
click at [259, 109] on button "Add Videos to Widget" at bounding box center [256, 108] width 164 height 26
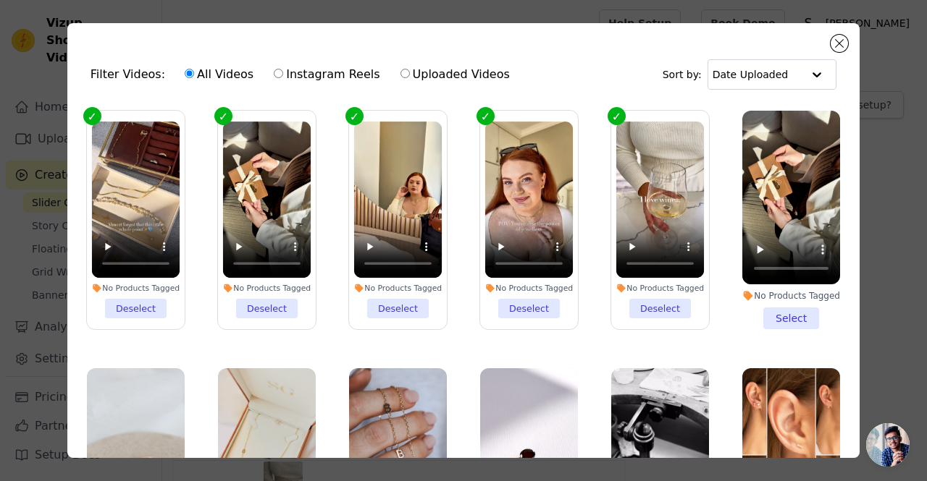
click at [348, 216] on label "No Products Tagged Deselect" at bounding box center [397, 220] width 99 height 220
click at [0, 0] on input "No Products Tagged Deselect" at bounding box center [0, 0] width 0 height 0
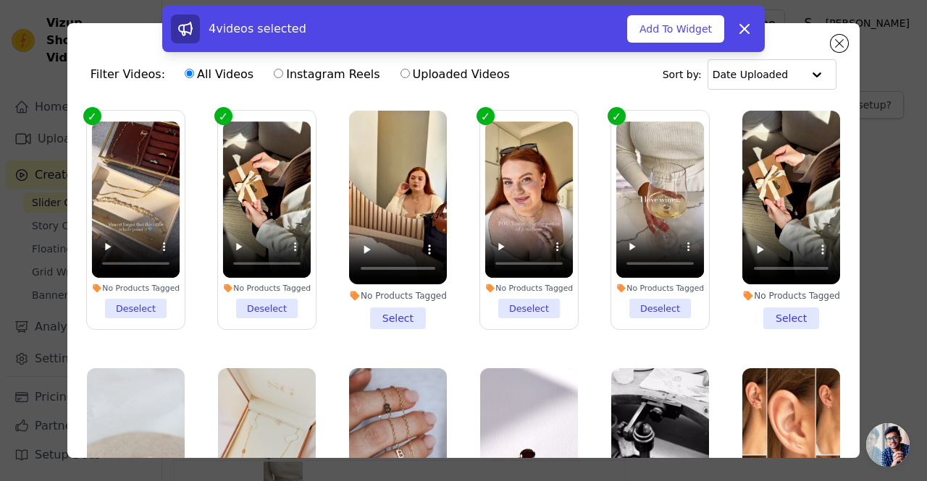
click at [370, 306] on li "No Products Tagged Select" at bounding box center [398, 220] width 98 height 219
click at [0, 0] on input "No Products Tagged Select" at bounding box center [0, 0] width 0 height 0
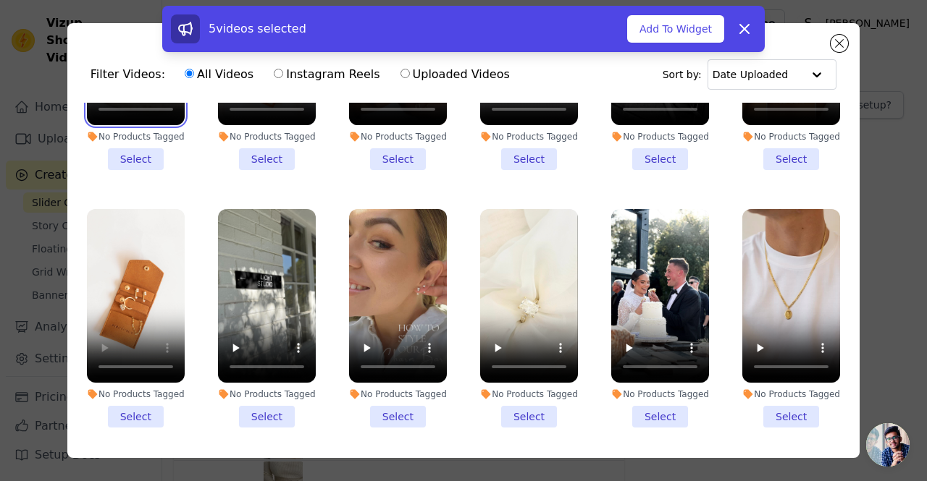
scroll to position [434, 0]
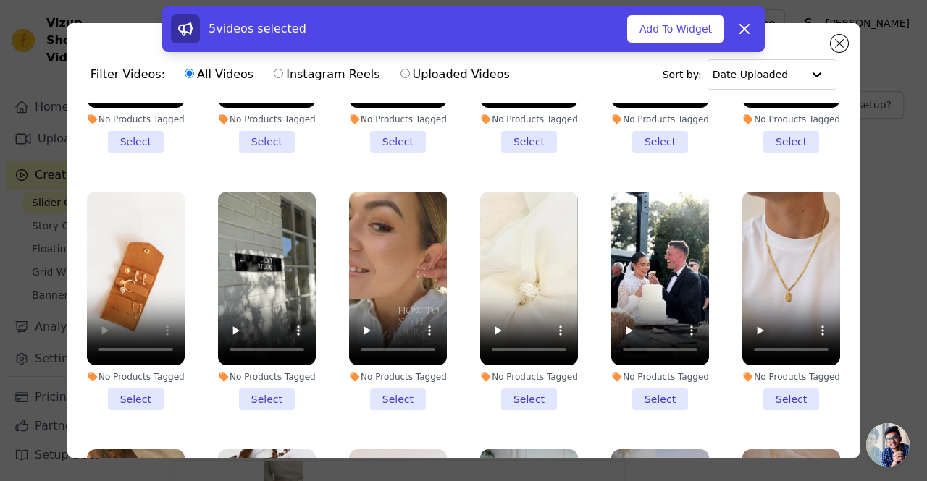
click at [139, 382] on li "No Products Tagged Select" at bounding box center [136, 301] width 98 height 219
click at [0, 0] on input "No Products Tagged Select" at bounding box center [0, 0] width 0 height 0
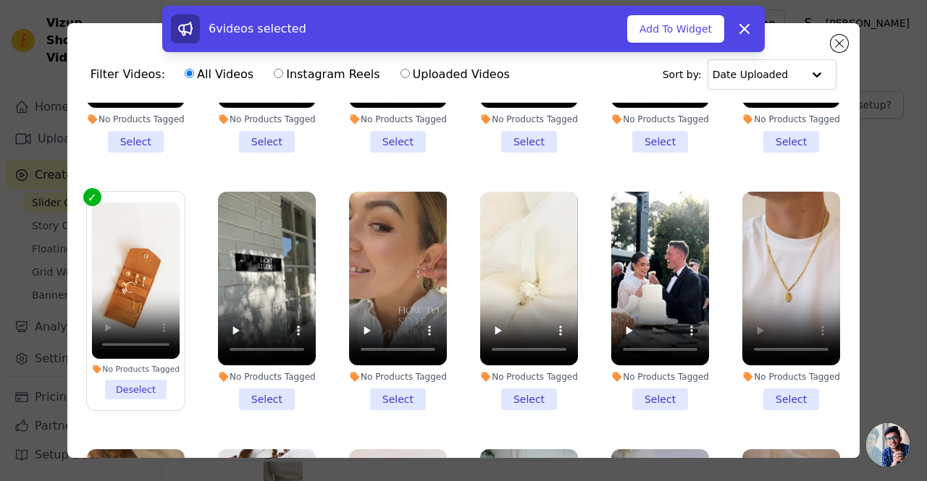
click at [809, 152] on ul "No Products Tagged Deselect No Products Tagged Deselect No Products Tagged Dese…" at bounding box center [463, 320] width 769 height 435
click at [774, 374] on li "No Products Tagged Select" at bounding box center [791, 301] width 98 height 219
click at [0, 0] on input "No Products Tagged Select" at bounding box center [0, 0] width 0 height 0
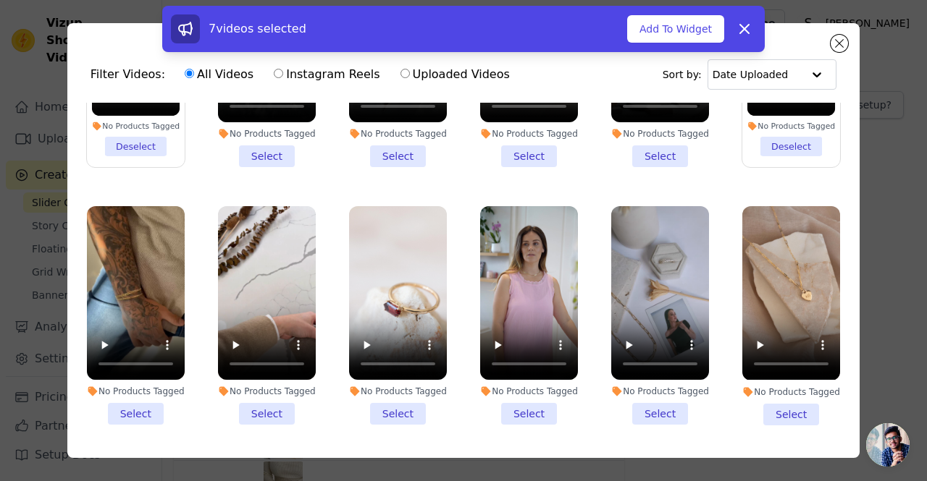
scroll to position [724, 0]
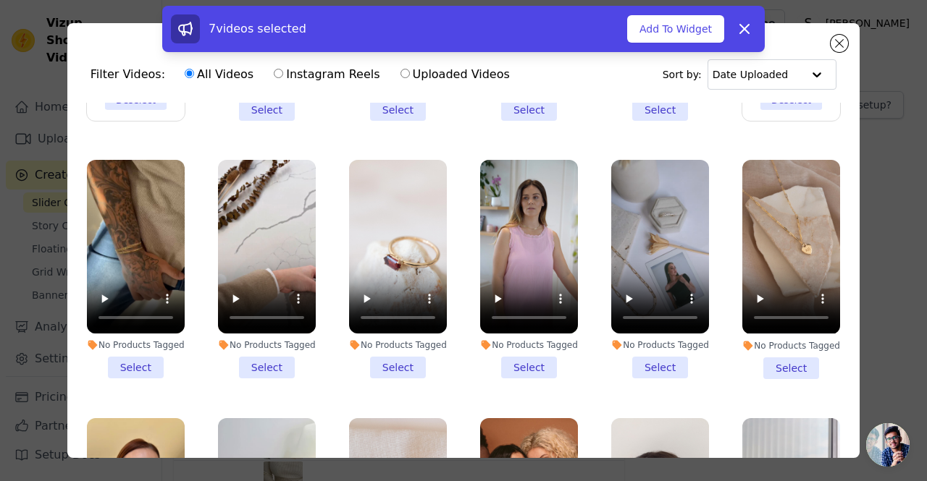
click at [374, 338] on li "No Products Tagged Select" at bounding box center [398, 269] width 98 height 219
click at [0, 0] on input "No Products Tagged Select" at bounding box center [0, 0] width 0 height 0
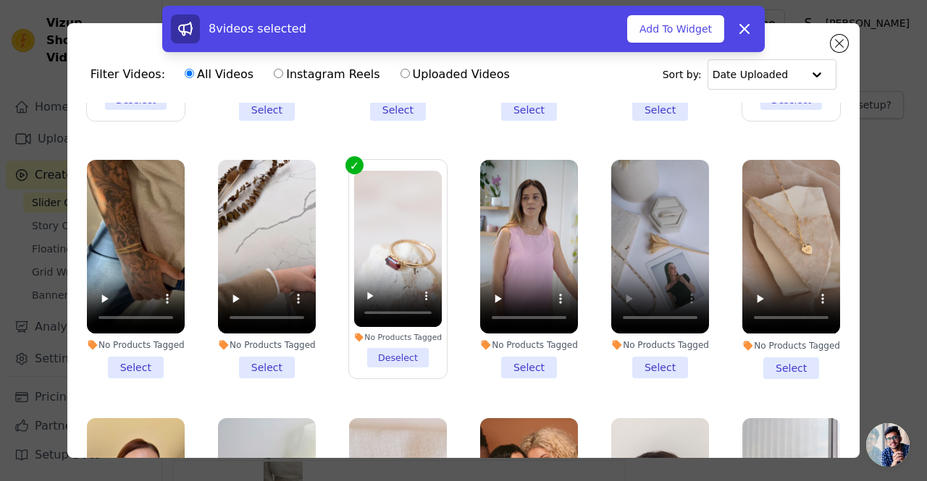
click at [644, 339] on li "No Products Tagged Select" at bounding box center [660, 269] width 98 height 219
click at [0, 0] on input "No Products Tagged Select" at bounding box center [0, 0] width 0 height 0
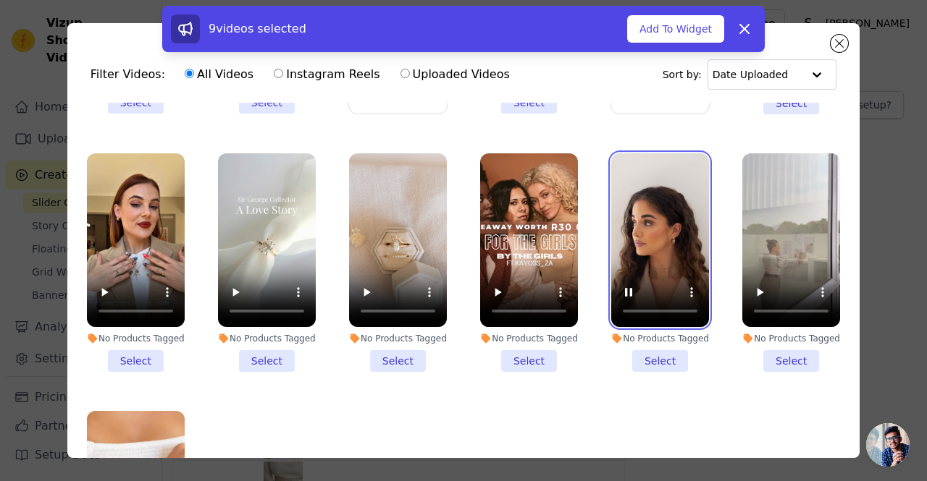
scroll to position [1014, 0]
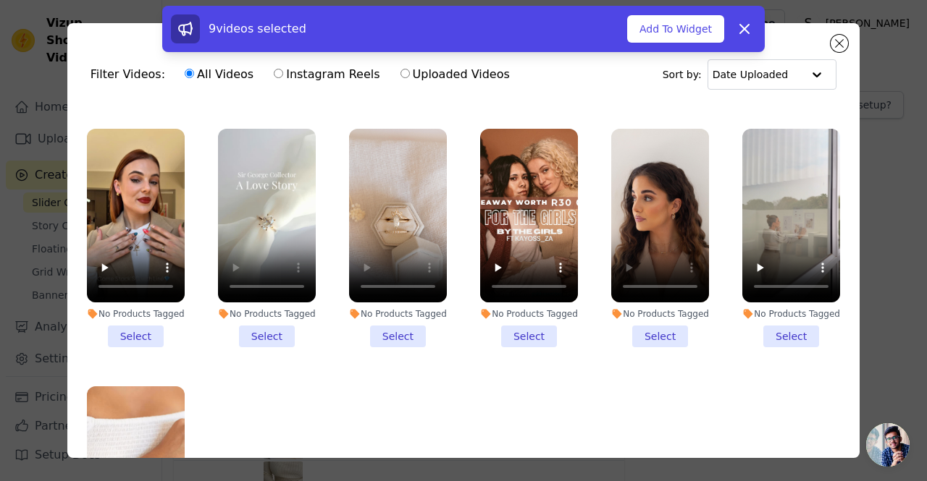
click at [265, 301] on li "No Products Tagged Select" at bounding box center [267, 238] width 98 height 219
click at [0, 0] on input "No Products Tagged Select" at bounding box center [0, 0] width 0 height 0
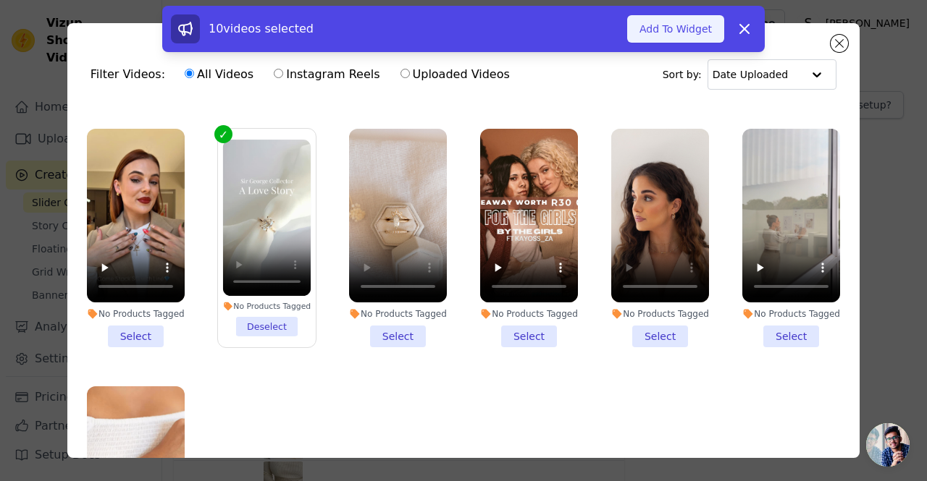
click at [660, 40] on button "Add To Widget" at bounding box center [675, 29] width 97 height 28
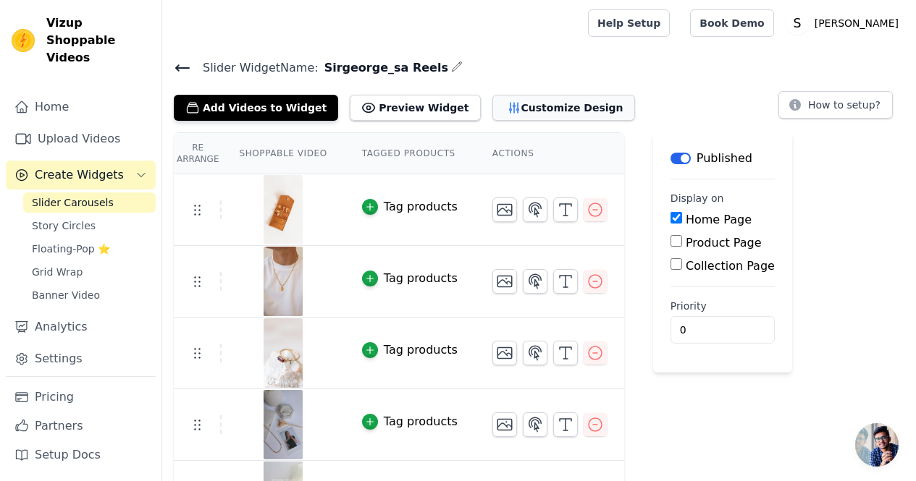
click at [536, 112] on button "Customize Design" at bounding box center [563, 108] width 143 height 26
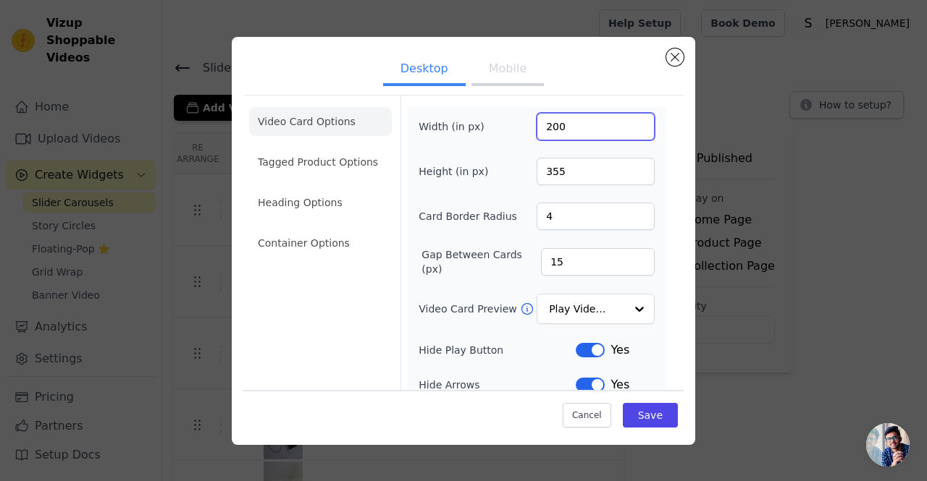
click at [552, 122] on input "200" at bounding box center [596, 127] width 118 height 28
click at [632, 124] on input "246" at bounding box center [596, 127] width 118 height 28
click at [632, 124] on input "247" at bounding box center [596, 127] width 118 height 28
click at [632, 124] on input "248" at bounding box center [596, 127] width 118 height 28
click at [632, 124] on input "249" at bounding box center [596, 127] width 118 height 28
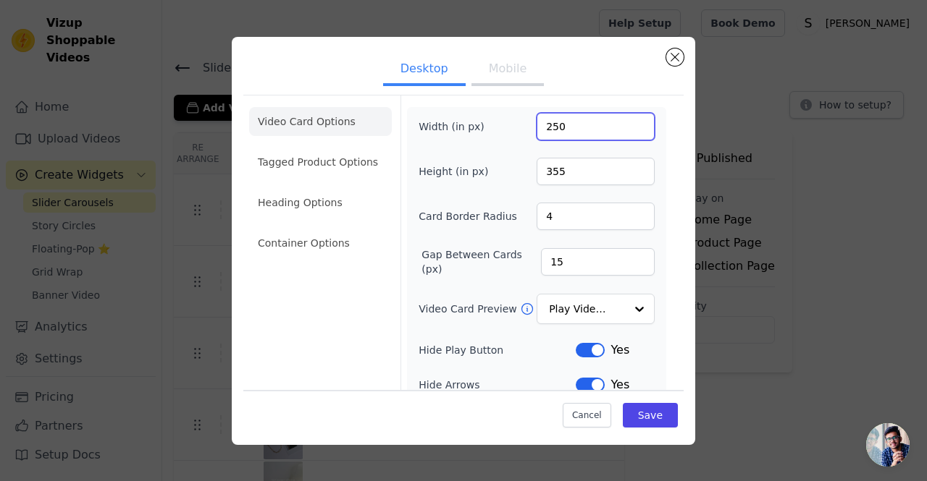
type input "250"
click at [632, 124] on input "250" at bounding box center [596, 127] width 118 height 28
click at [613, 169] on input "355" at bounding box center [596, 172] width 118 height 28
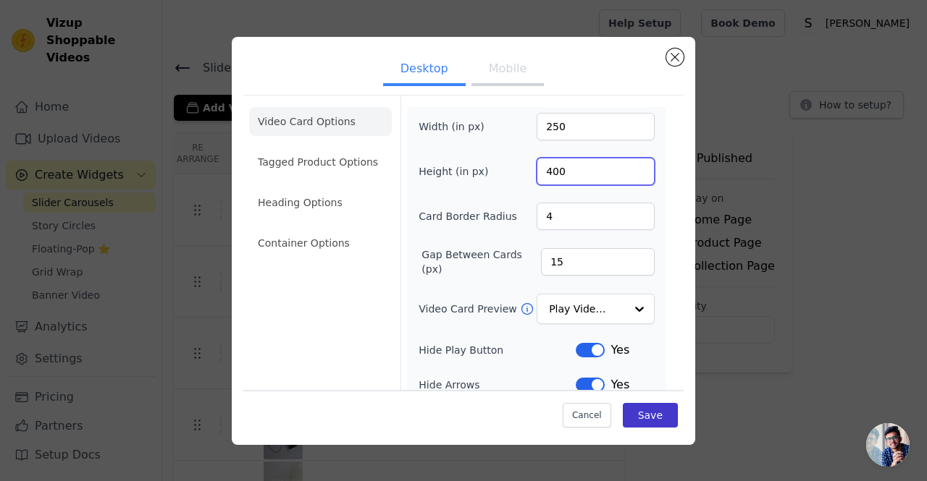
type input "400"
click at [657, 407] on button "Save" at bounding box center [650, 415] width 55 height 25
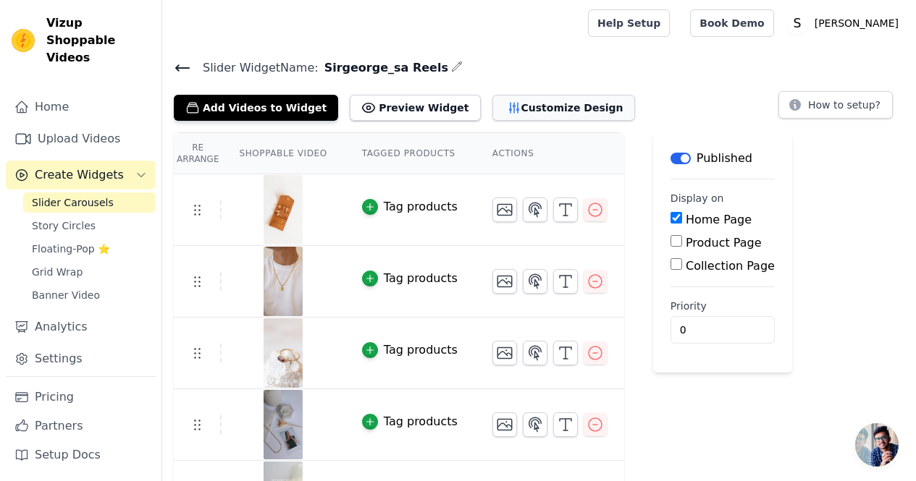
click at [500, 104] on button "Customize Design" at bounding box center [563, 108] width 143 height 26
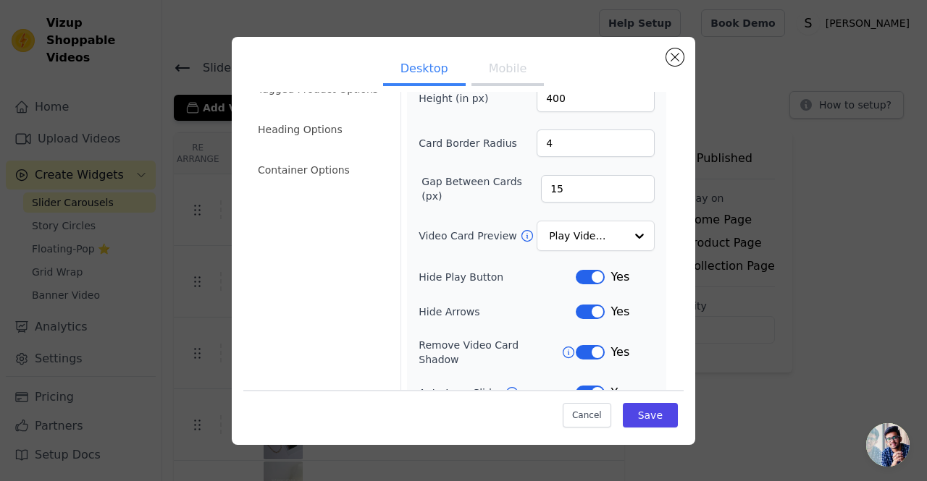
scroll to position [74, 0]
click at [304, 172] on li "Container Options" at bounding box center [320, 169] width 143 height 29
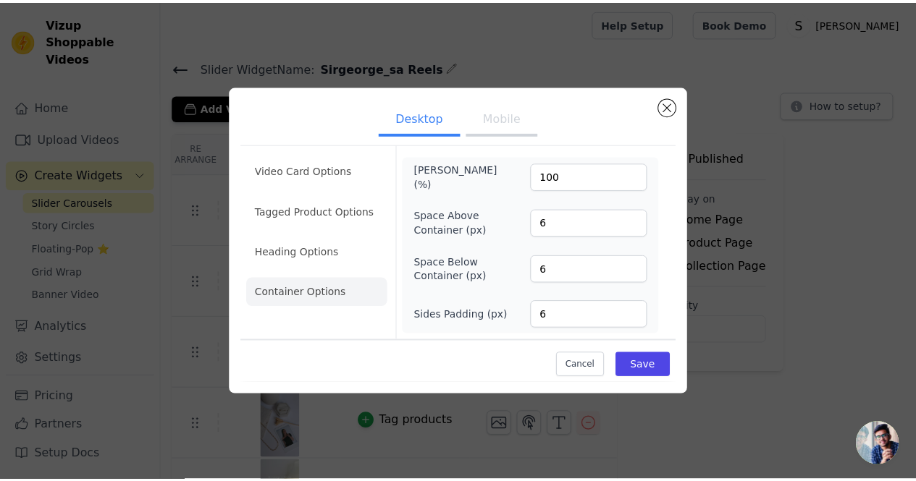
scroll to position [0, 0]
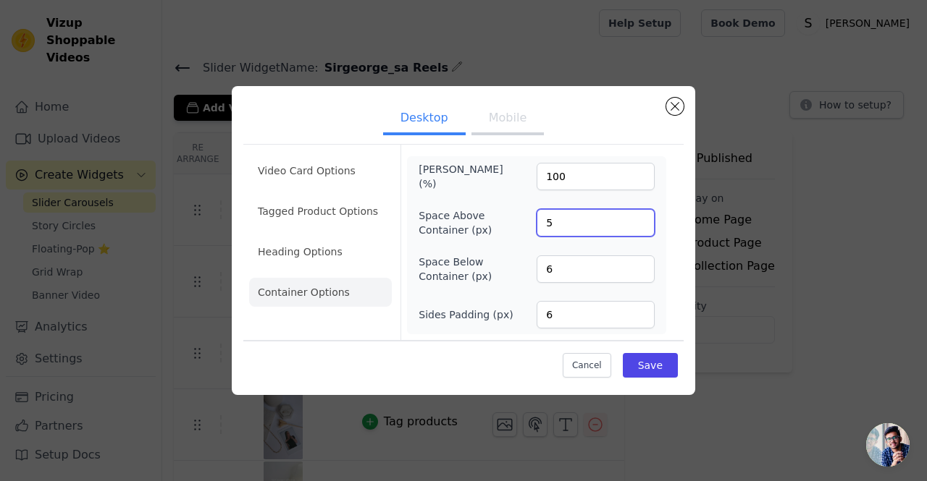
click at [639, 228] on input "5" at bounding box center [596, 223] width 118 height 28
click at [639, 228] on input "4" at bounding box center [596, 223] width 118 height 28
click at [639, 228] on input "3" at bounding box center [596, 223] width 118 height 28
click at [639, 228] on input "2" at bounding box center [596, 223] width 118 height 28
click at [639, 228] on input "1" at bounding box center [596, 223] width 118 height 28
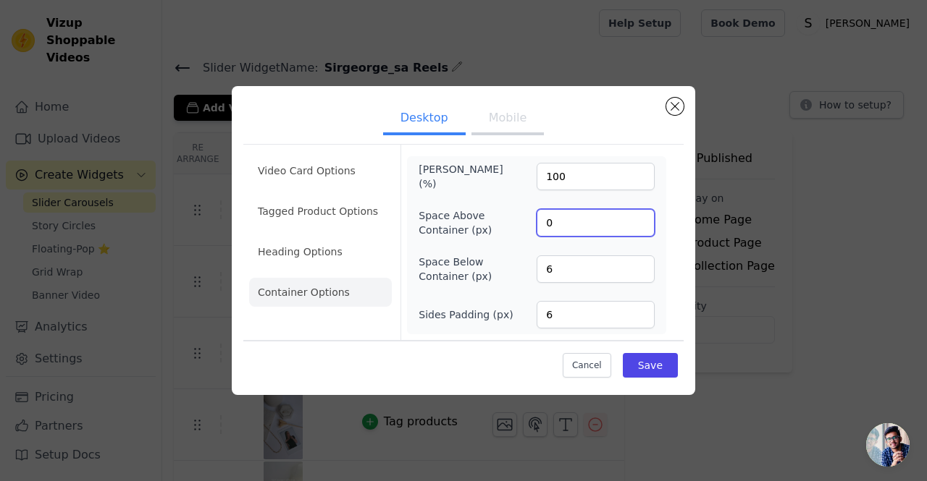
type input "0"
click at [639, 228] on input "0" at bounding box center [596, 223] width 118 height 28
click at [653, 358] on button "Save" at bounding box center [650, 365] width 55 height 25
